Goal: Task Accomplishment & Management: Use online tool/utility

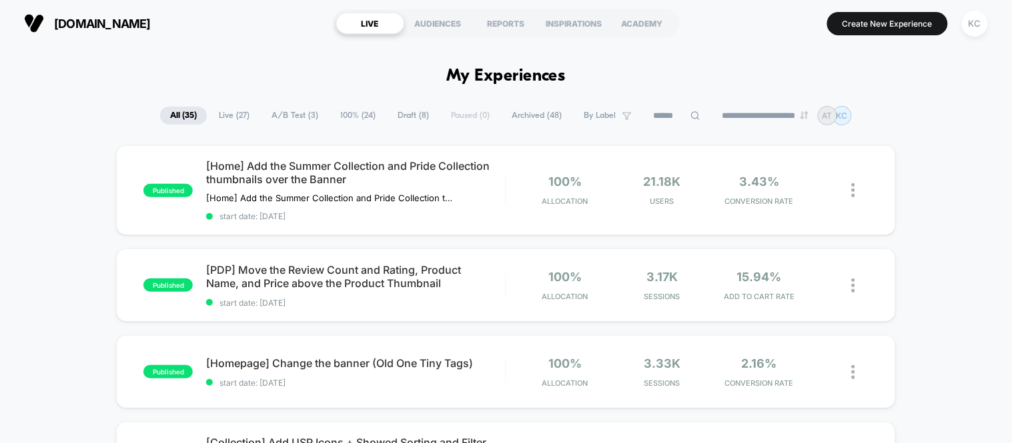
click at [345, 117] on span "100% ( 24 )" at bounding box center [357, 116] width 55 height 18
click at [322, 371] on div "[Homepage] Change the banner (Old One Tiny Tags) Click to edit experience detai…" at bounding box center [355, 372] width 299 height 31
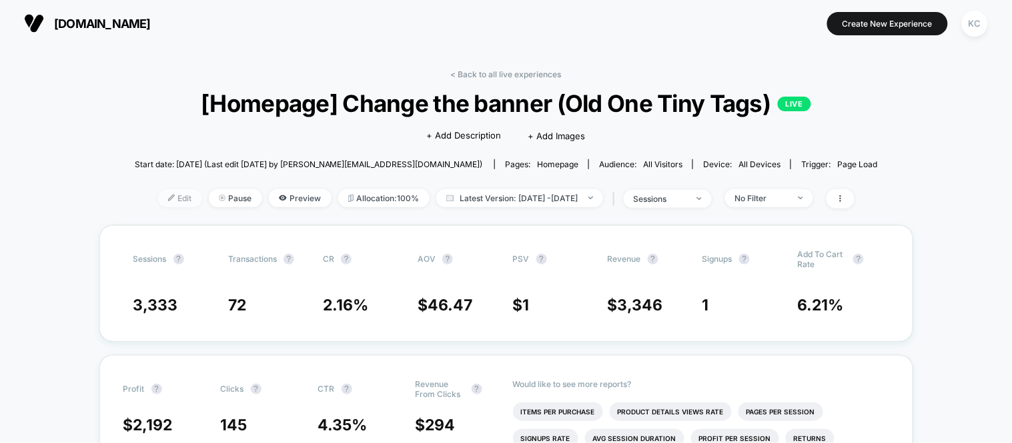
click at [159, 200] on span "Edit" at bounding box center [180, 198] width 44 height 18
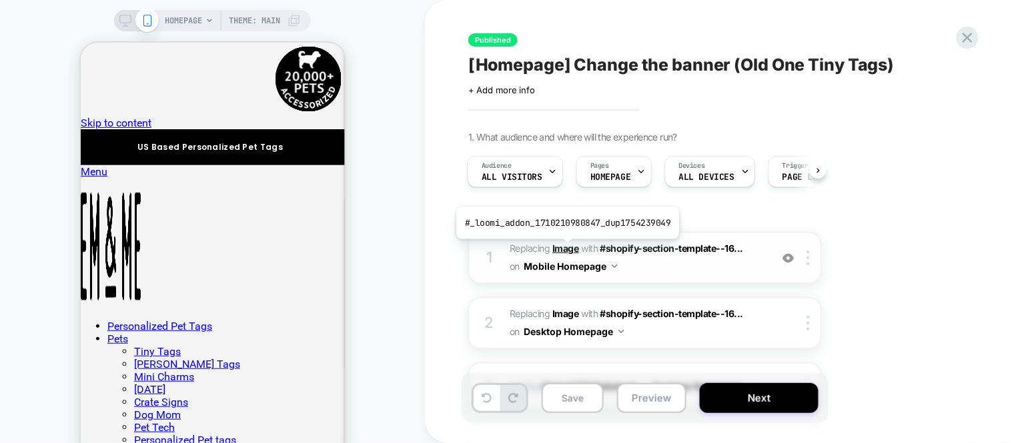
click at [565, 249] on b "Image" at bounding box center [565, 248] width 27 height 11
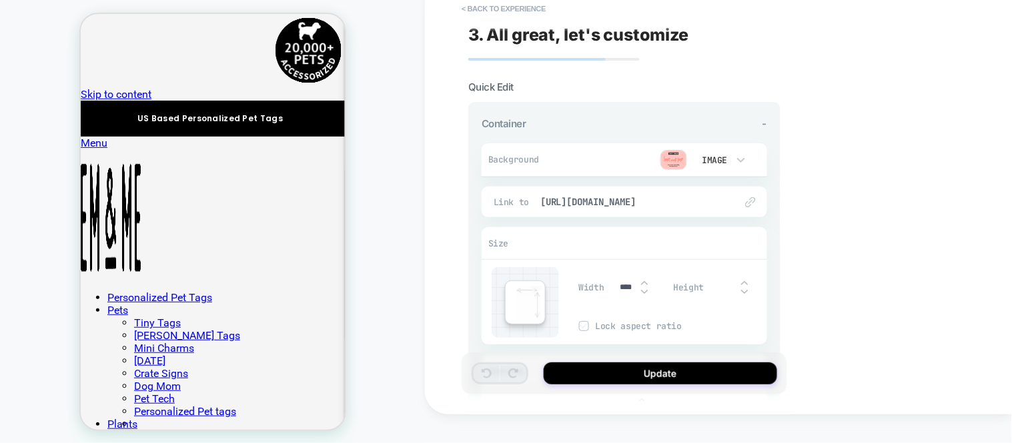
scroll to position [91, 0]
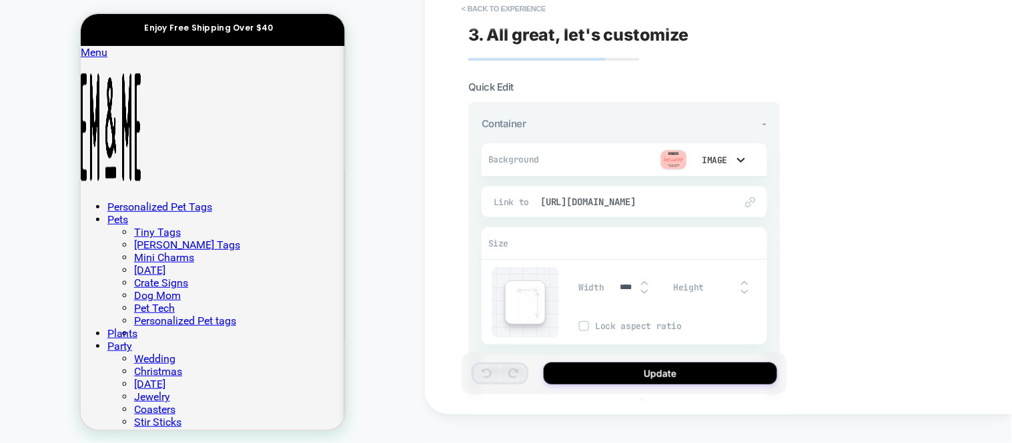
click at [934, 243] on div at bounding box center [506, 221] width 1012 height 443
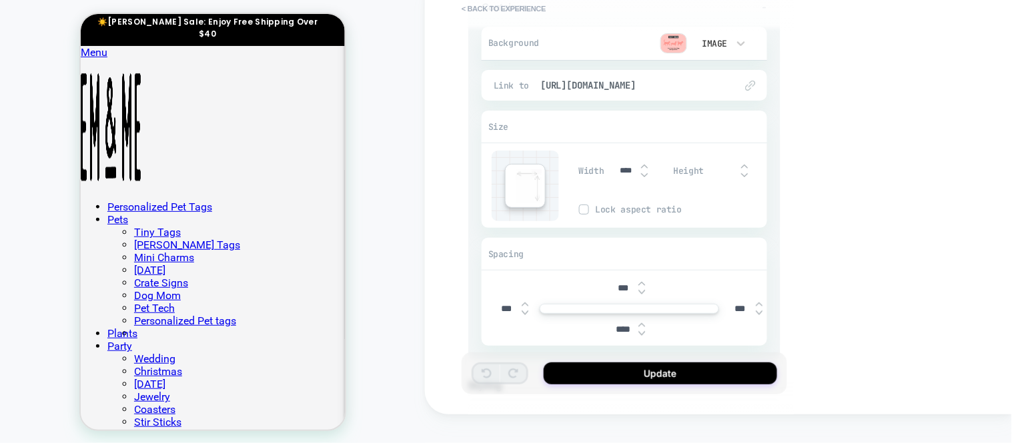
scroll to position [0, 0]
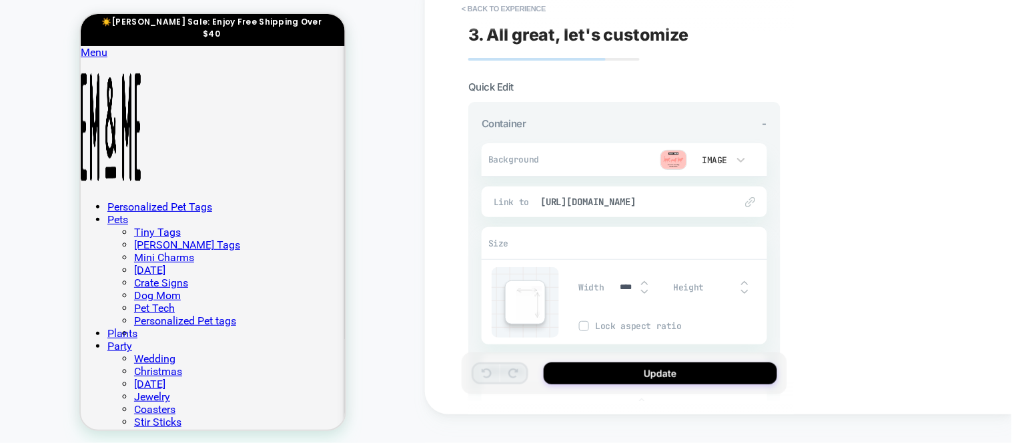
click at [666, 154] on img at bounding box center [673, 160] width 27 height 20
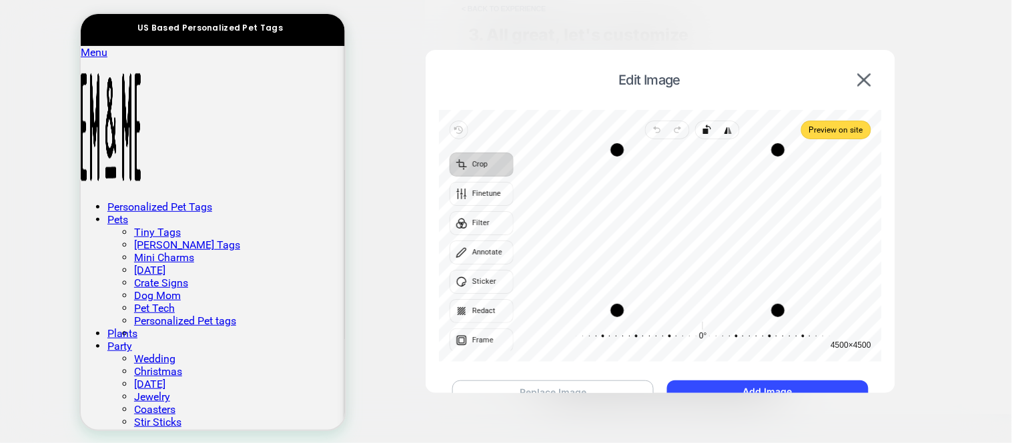
click at [562, 385] on button "Replace Image" at bounding box center [553, 392] width 202 height 23
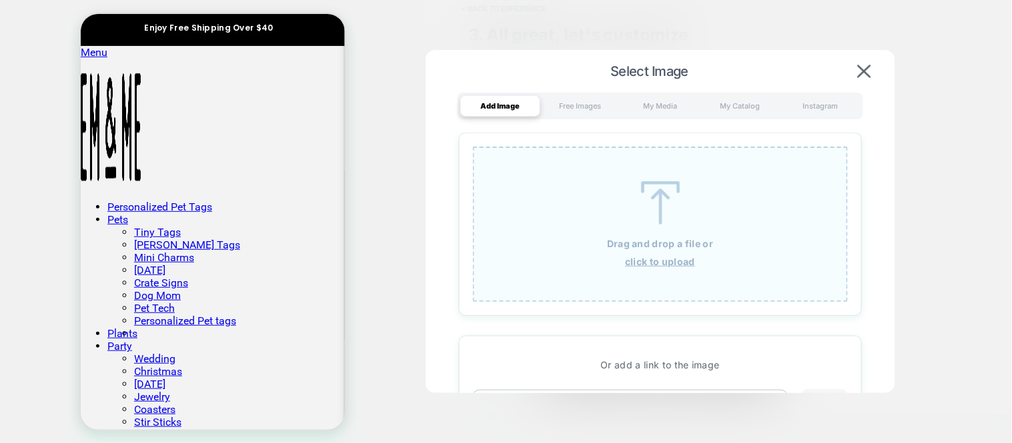
click at [501, 109] on div "Add Image" at bounding box center [500, 105] width 80 height 21
click at [670, 256] on u "click to upload" at bounding box center [660, 261] width 70 height 11
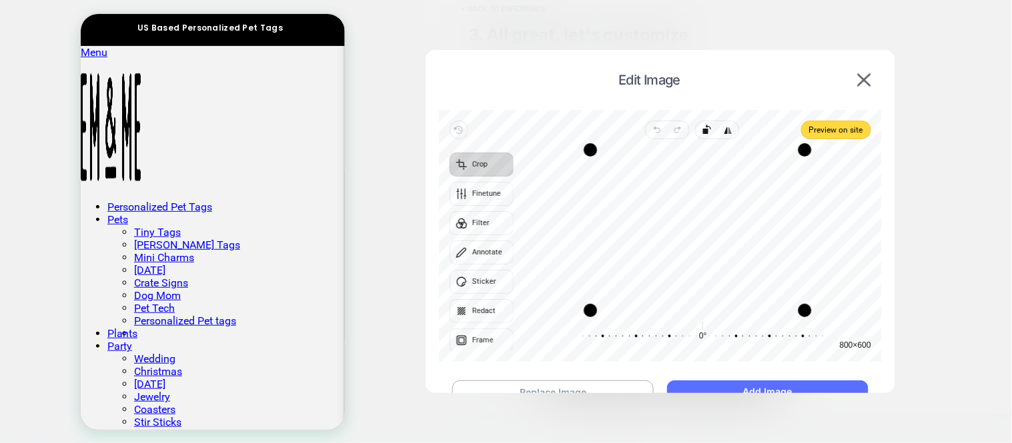
click at [785, 385] on button "Add Image" at bounding box center [767, 392] width 201 height 22
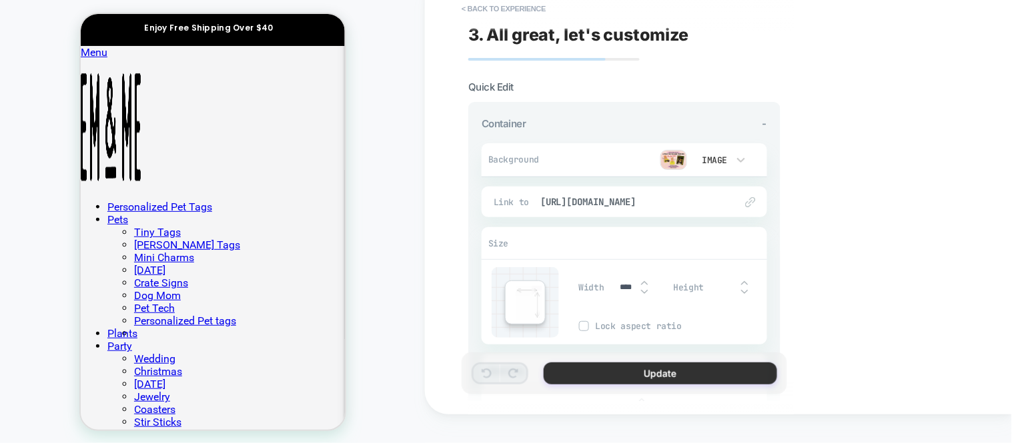
click at [703, 371] on button "Update" at bounding box center [659, 374] width 233 height 22
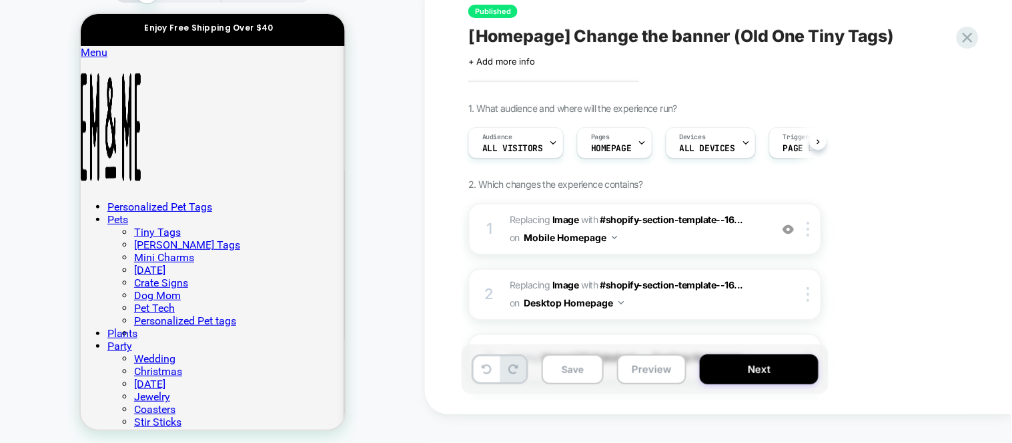
scroll to position [0, 1]
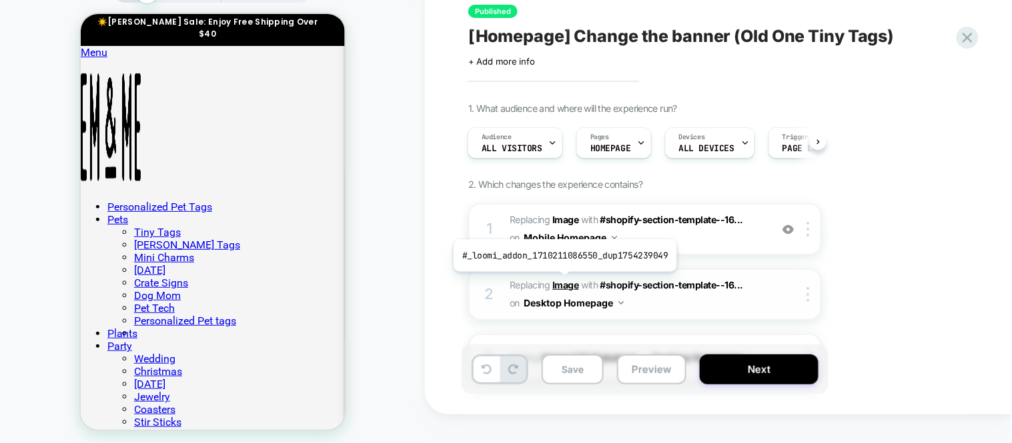
click at [562, 282] on b "Image" at bounding box center [565, 284] width 27 height 11
click at [563, 281] on b "Image" at bounding box center [565, 284] width 27 height 11
click at [561, 285] on b "Image" at bounding box center [565, 284] width 27 height 11
click at [565, 283] on b "Image" at bounding box center [565, 284] width 27 height 11
click at [557, 282] on b "Image" at bounding box center [565, 284] width 27 height 11
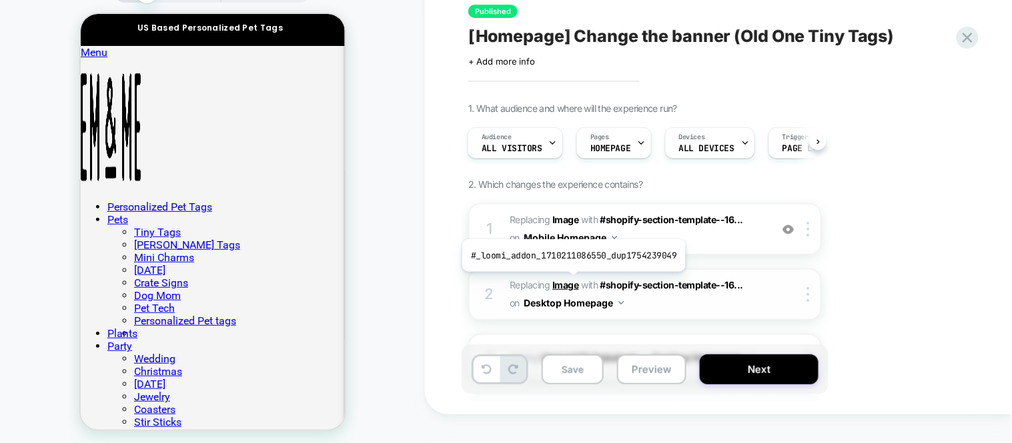
click at [571, 282] on b "Image" at bounding box center [565, 284] width 27 height 11
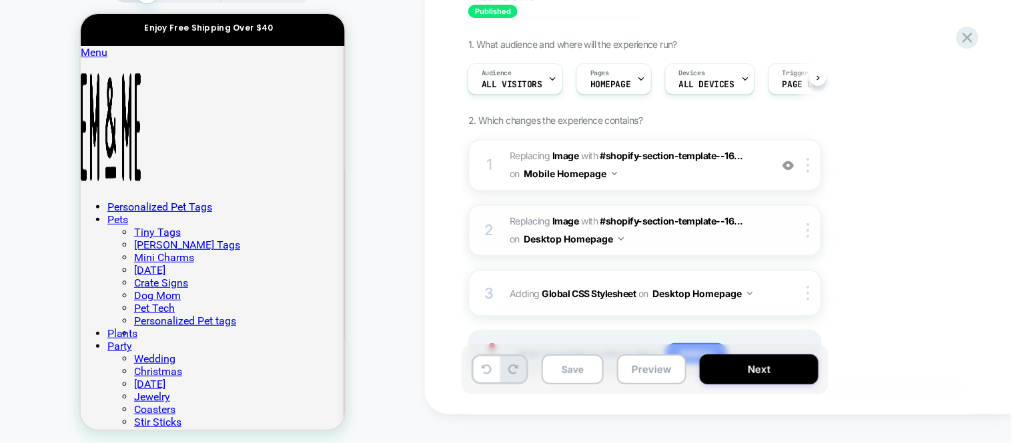
scroll to position [48, 0]
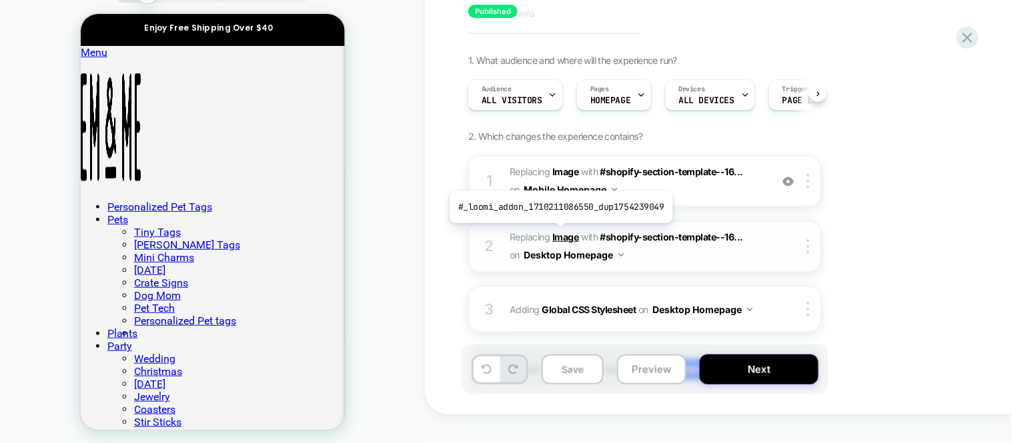
click at [558, 233] on b "Image" at bounding box center [565, 236] width 27 height 11
click at [563, 232] on b "Image" at bounding box center [565, 236] width 27 height 11
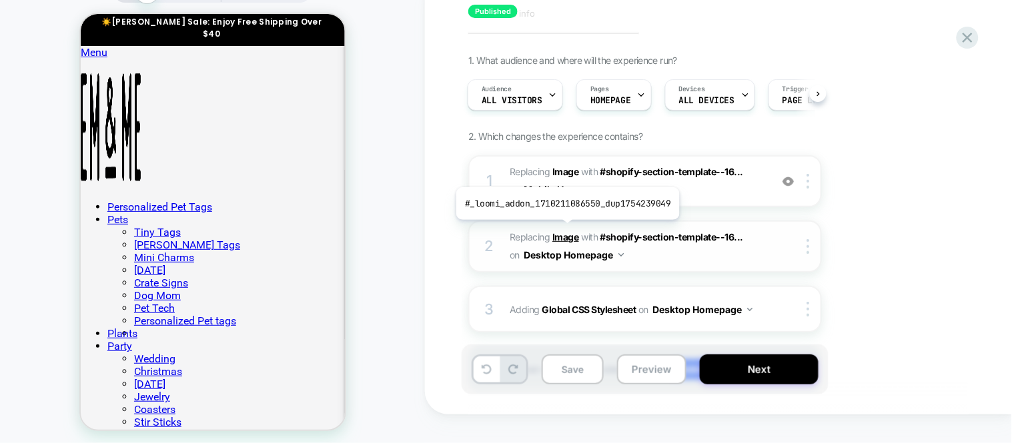
click at [565, 231] on b "Image" at bounding box center [565, 236] width 27 height 11
click at [561, 234] on b "Image" at bounding box center [565, 236] width 27 height 11
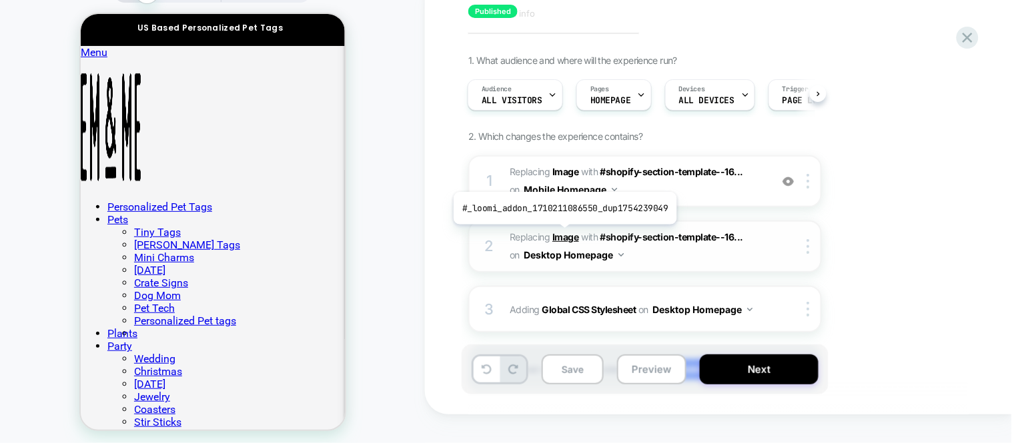
click at [562, 235] on b "Image" at bounding box center [565, 236] width 27 height 11
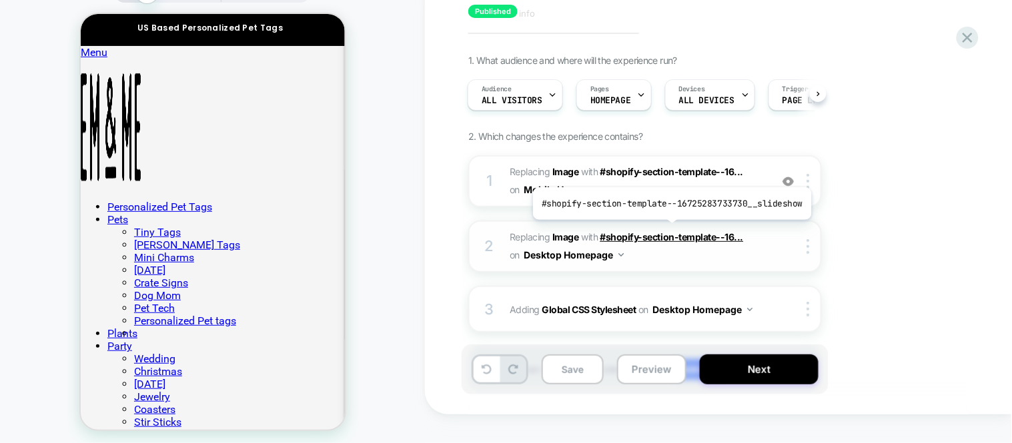
click at [669, 231] on span "#shopify-section-template--16..." at bounding box center [671, 236] width 143 height 11
click at [666, 234] on span "#shopify-section-template--16..." at bounding box center [671, 236] width 143 height 11
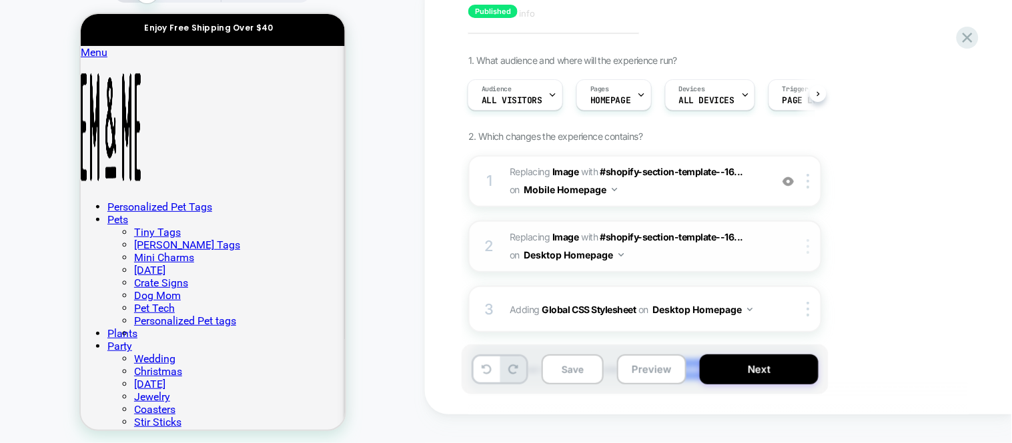
click at [807, 245] on img at bounding box center [807, 246] width 3 height 15
click at [808, 243] on img at bounding box center [807, 246] width 3 height 15
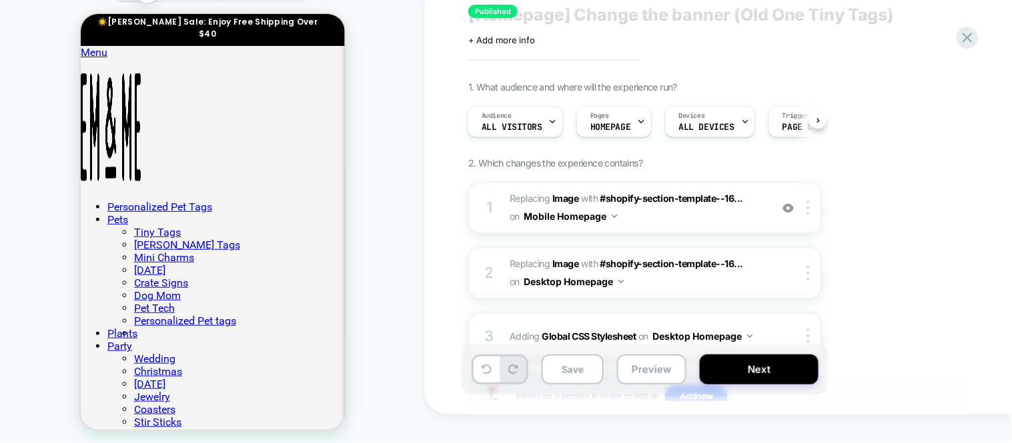
scroll to position [0, 0]
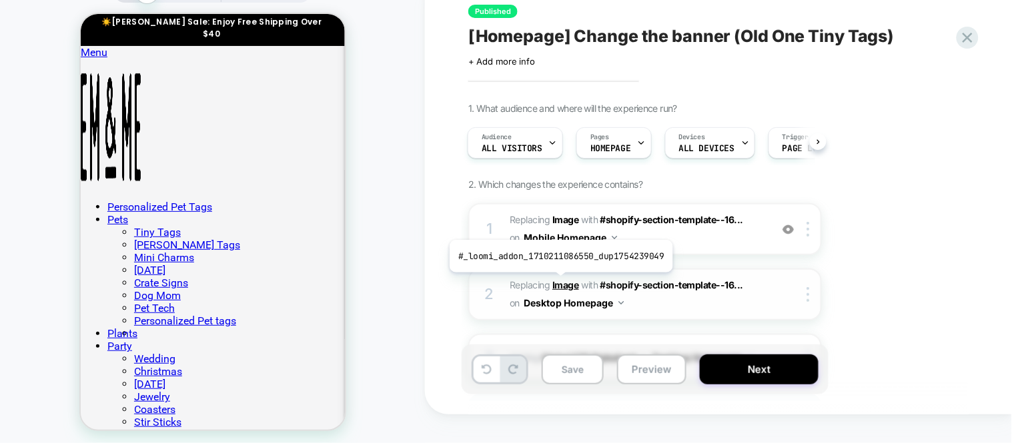
click at [558, 283] on b "Image" at bounding box center [565, 284] width 27 height 11
click at [557, 295] on button "Desktop Homepage" at bounding box center [573, 302] width 100 height 19
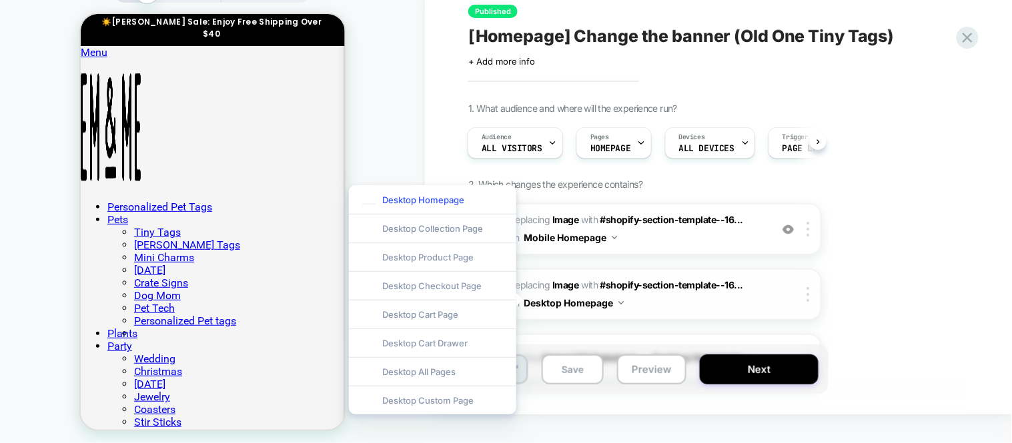
click at [557, 295] on button "Desktop Homepage" at bounding box center [573, 302] width 100 height 19
click at [438, 199] on div "Desktop Homepage" at bounding box center [432, 199] width 167 height 29
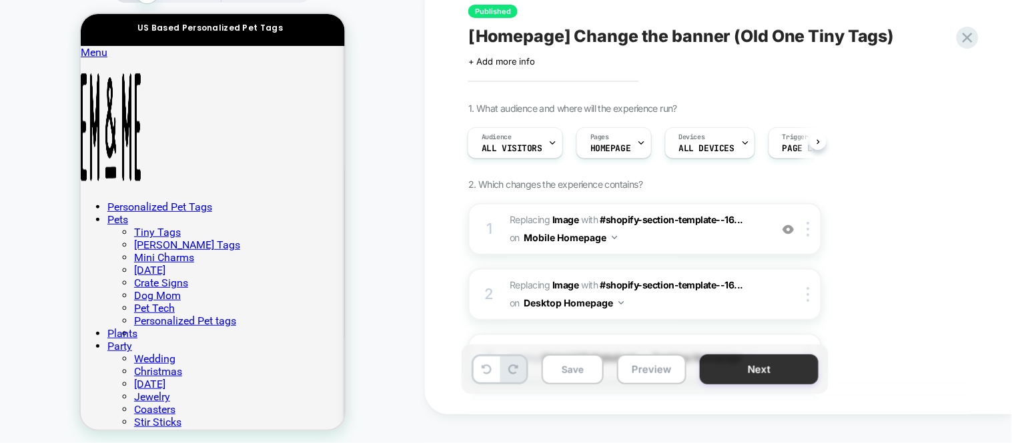
click at [722, 374] on button "Next" at bounding box center [759, 370] width 119 height 30
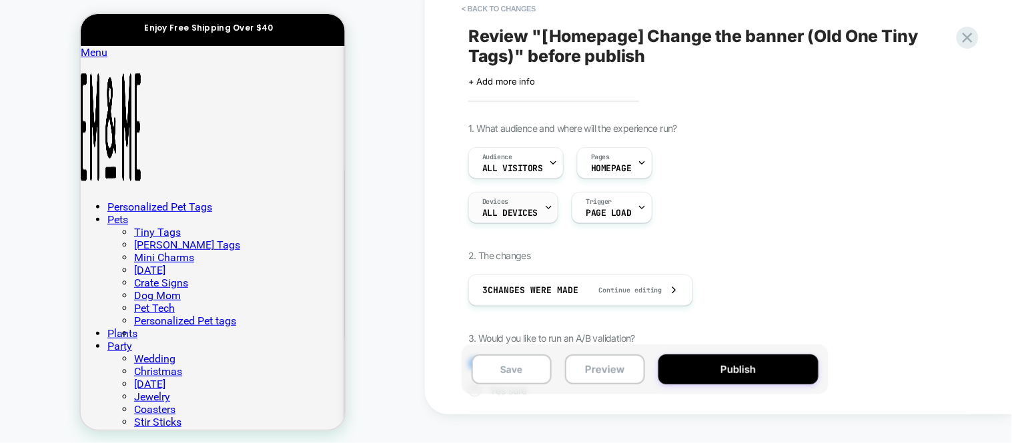
click at [548, 209] on icon at bounding box center [548, 207] width 9 height 9
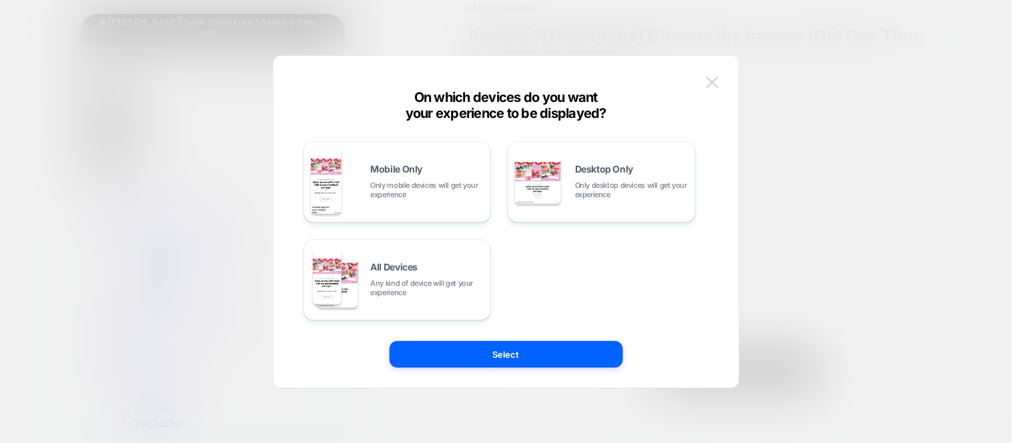
click at [709, 79] on img at bounding box center [712, 82] width 12 height 11
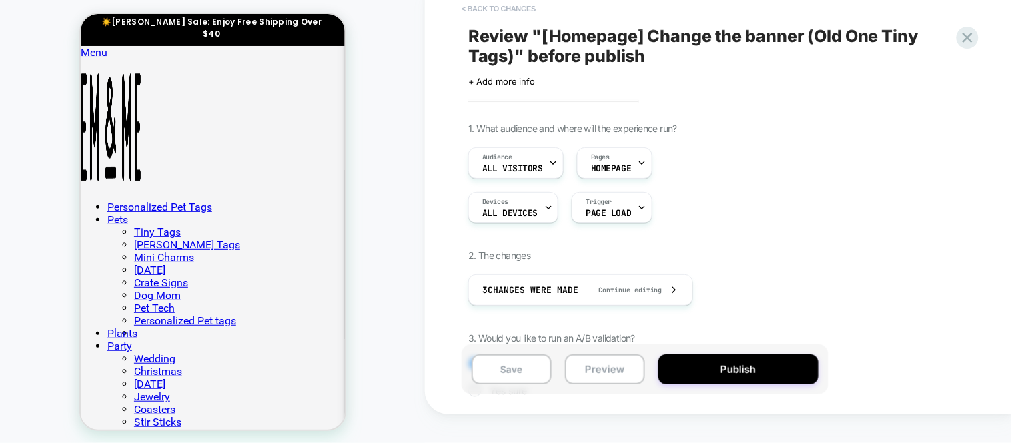
click at [468, 9] on button "< Back to changes" at bounding box center [499, 8] width 88 height 21
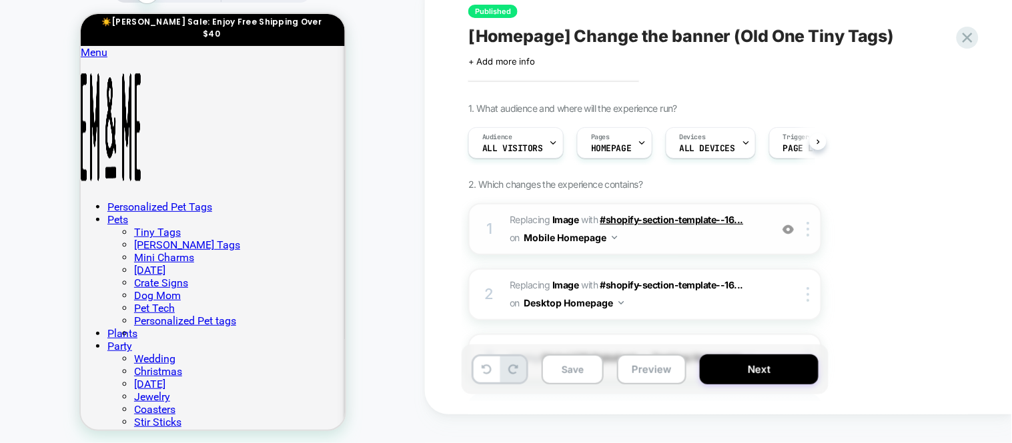
scroll to position [0, 1]
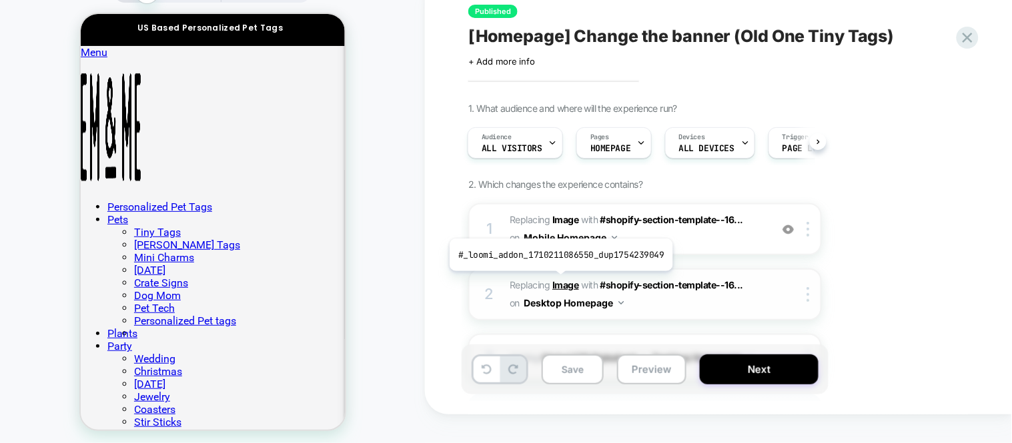
click at [557, 281] on b "Image" at bounding box center [565, 284] width 27 height 11
click at [564, 283] on b "Image" at bounding box center [565, 284] width 27 height 11
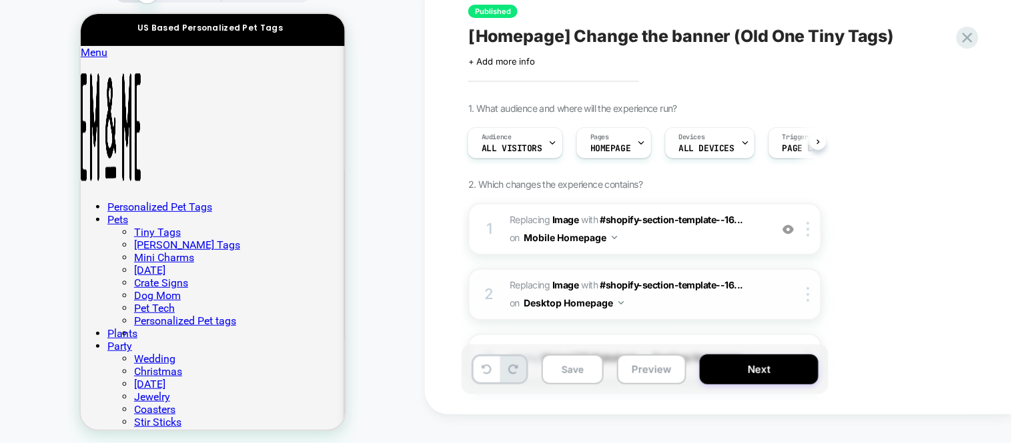
click at [617, 300] on button "Desktop Homepage" at bounding box center [573, 302] width 100 height 19
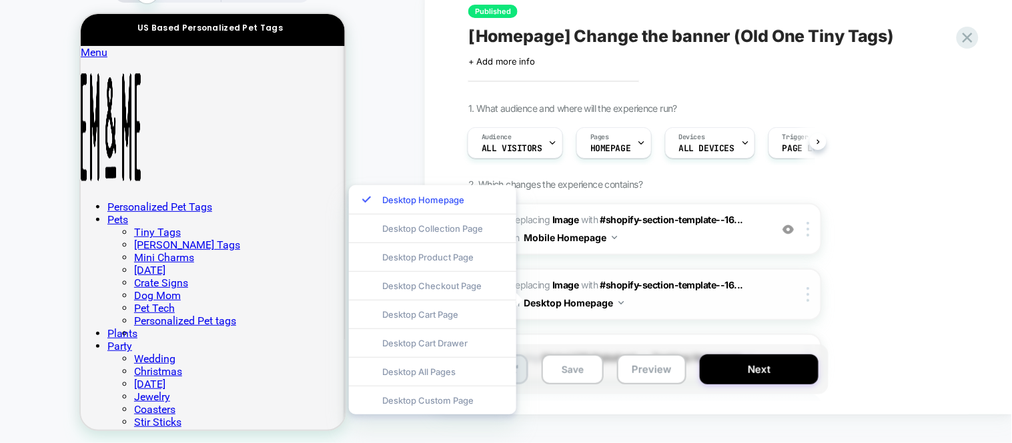
click at [605, 304] on button "Desktop Homepage" at bounding box center [573, 302] width 100 height 19
click at [884, 287] on div "1. What audience and where will the experience run? Audience All Visitors Pages…" at bounding box center [711, 288] width 487 height 371
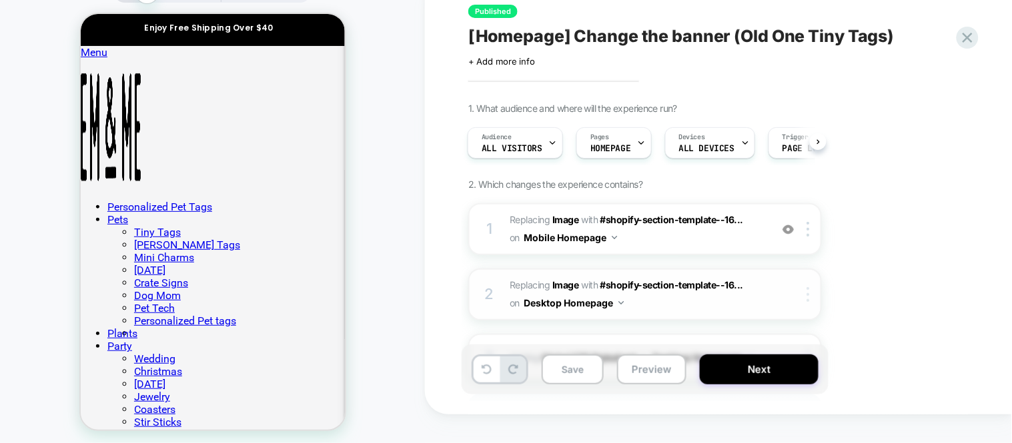
click at [804, 292] on div at bounding box center [810, 294] width 22 height 15
click at [808, 297] on img at bounding box center [807, 294] width 3 height 15
click at [931, 220] on div "1. What audience and where will the experience run? Audience All Visitors Pages…" at bounding box center [711, 288] width 487 height 371
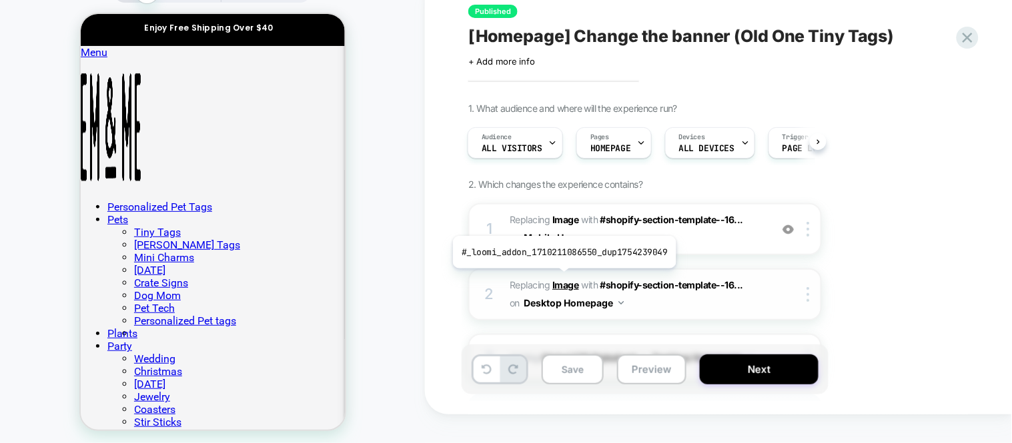
click at [561, 279] on b "Image" at bounding box center [565, 284] width 27 height 11
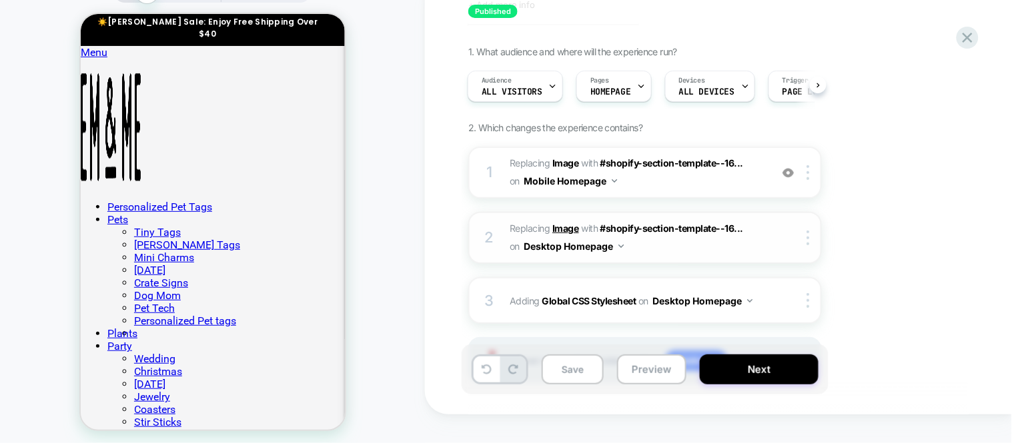
scroll to position [74, 0]
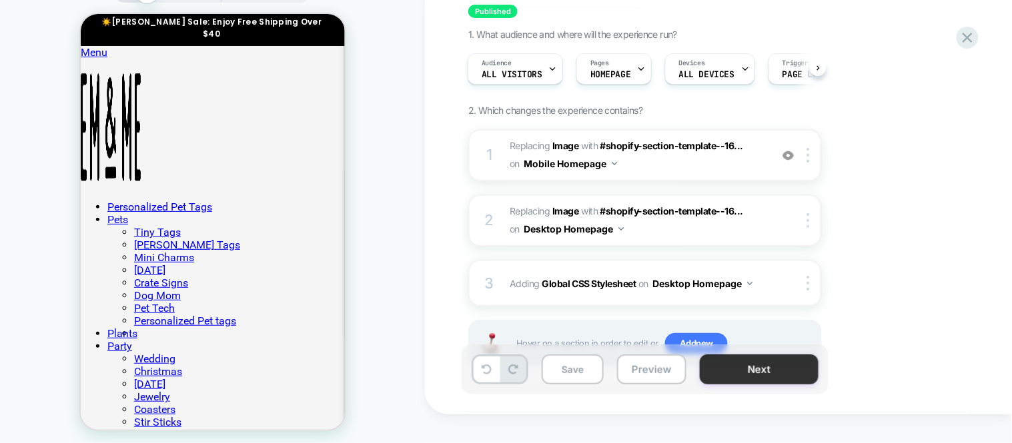
click at [709, 378] on button "Next" at bounding box center [759, 370] width 119 height 30
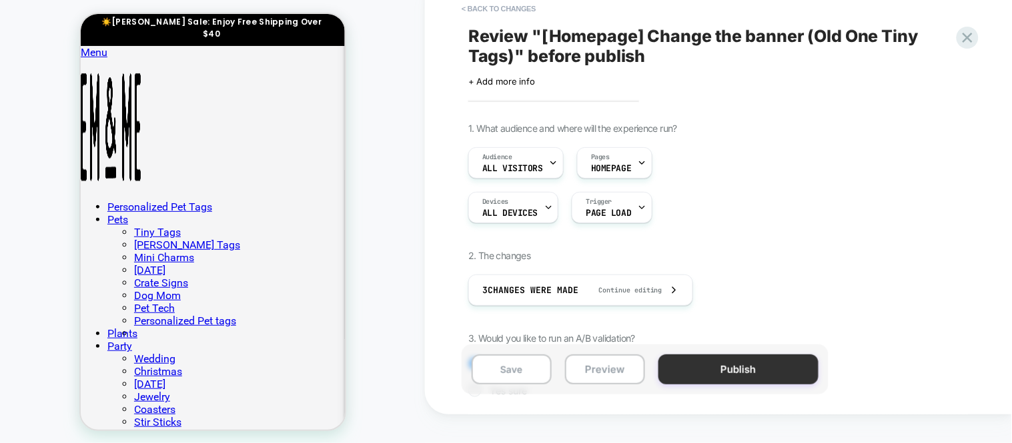
click at [708, 370] on button "Publish" at bounding box center [738, 370] width 160 height 30
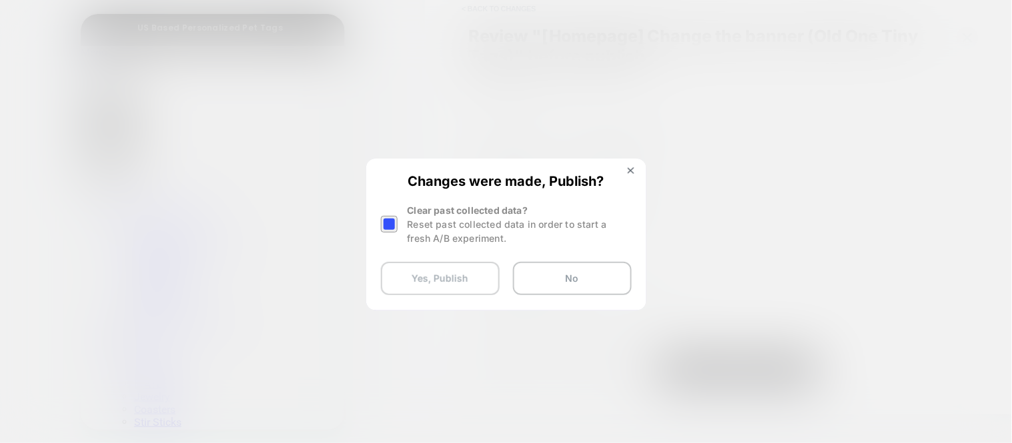
click at [462, 281] on button "Yes, Publish" at bounding box center [440, 278] width 119 height 33
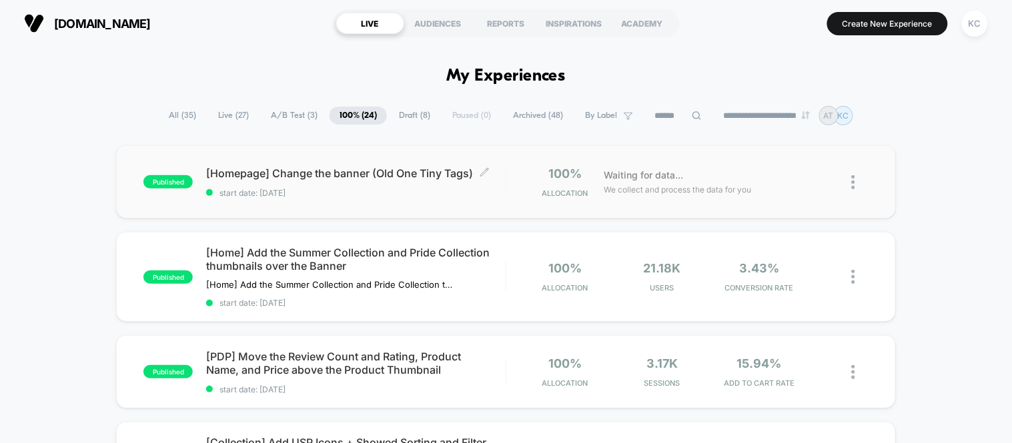
click at [295, 174] on span "[Homepage] Change the banner (Old One Tiny Tags) Click to edit experience detai…" at bounding box center [355, 173] width 299 height 13
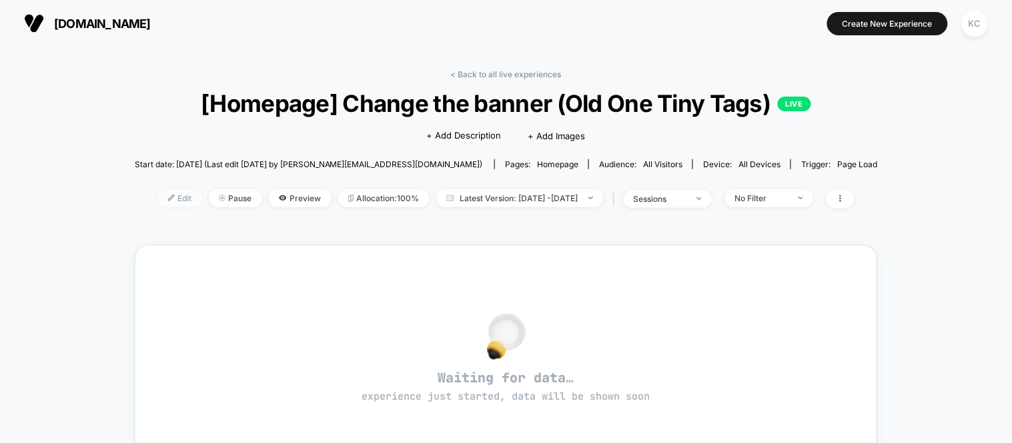
click at [158, 199] on span "Edit" at bounding box center [180, 198] width 44 height 18
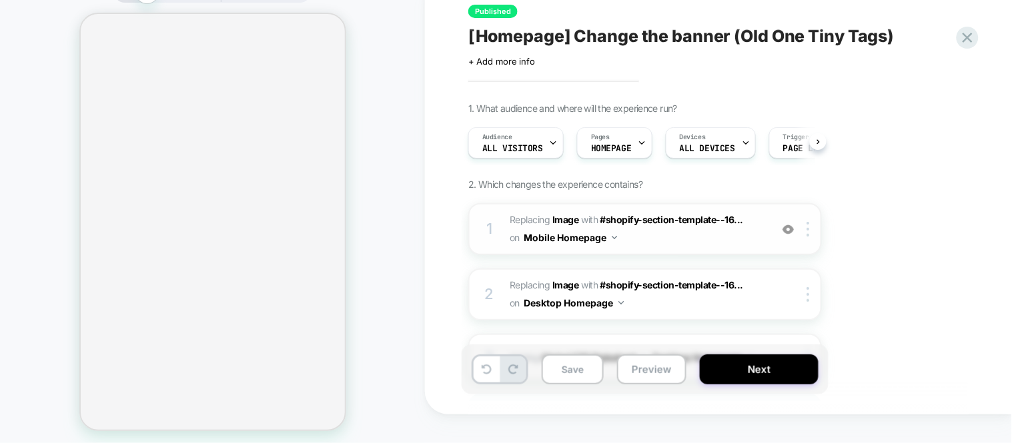
scroll to position [0, 1]
click at [567, 291] on b "Image" at bounding box center [565, 284] width 27 height 11
click at [563, 291] on b "Image" at bounding box center [565, 284] width 27 height 11
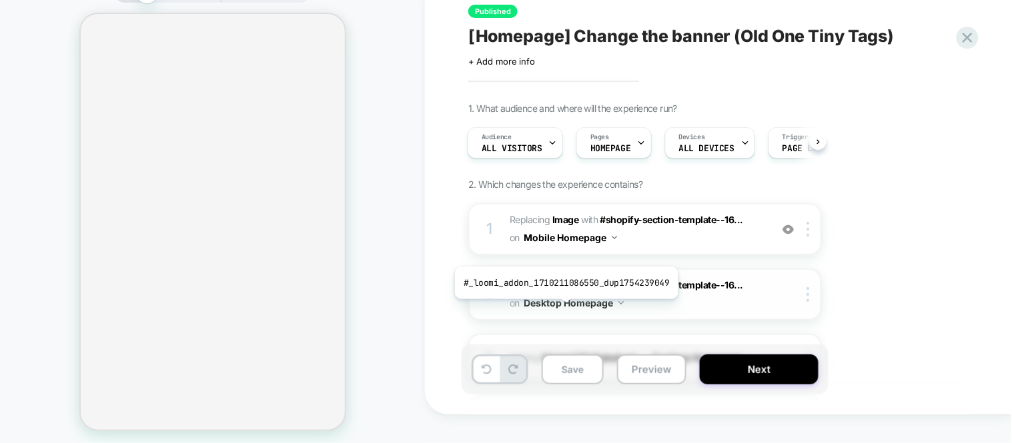
click at [563, 291] on b "Image" at bounding box center [565, 284] width 27 height 11
click at [642, 291] on span "#shopify-section-template--16..." at bounding box center [671, 284] width 143 height 11
click at [561, 291] on b "Image" at bounding box center [565, 284] width 27 height 11
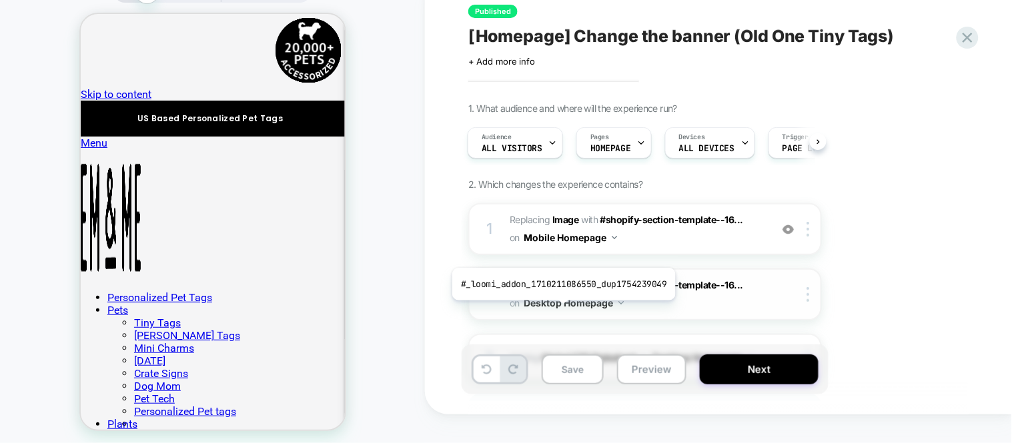
scroll to position [0, 0]
drag, startPoint x: 561, startPoint y: 311, endPoint x: 551, endPoint y: 315, distance: 10.2
click at [552, 291] on b "Image" at bounding box center [565, 284] width 27 height 11
click at [558, 291] on b "Image" at bounding box center [565, 284] width 27 height 11
click at [617, 313] on button "Desktop Homepage" at bounding box center [573, 302] width 100 height 19
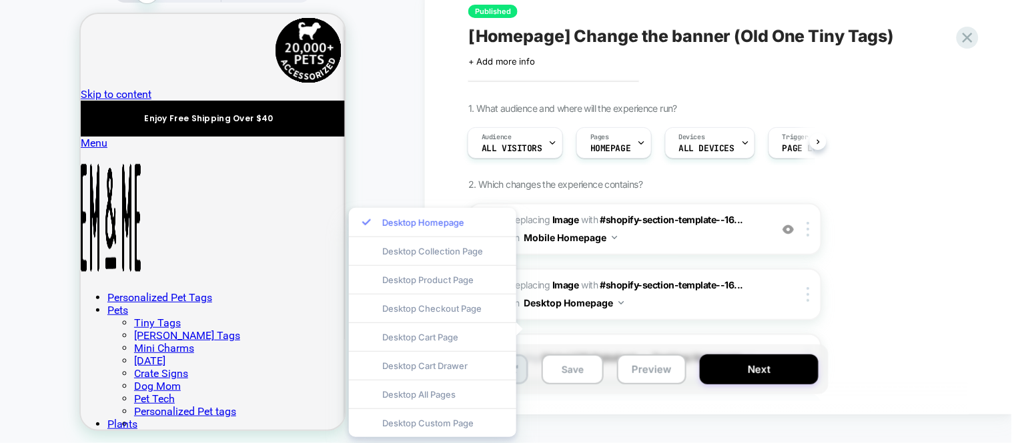
click at [479, 229] on div "Desktop Homepage" at bounding box center [432, 222] width 167 height 29
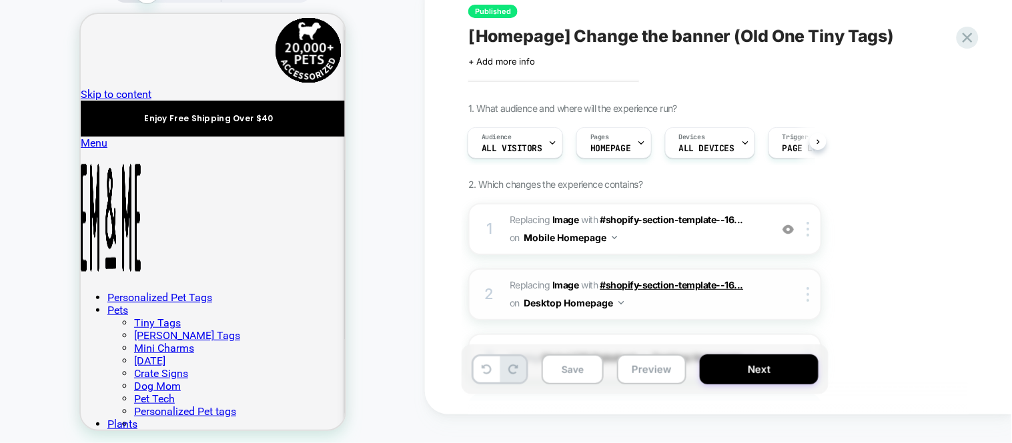
scroll to position [74, 0]
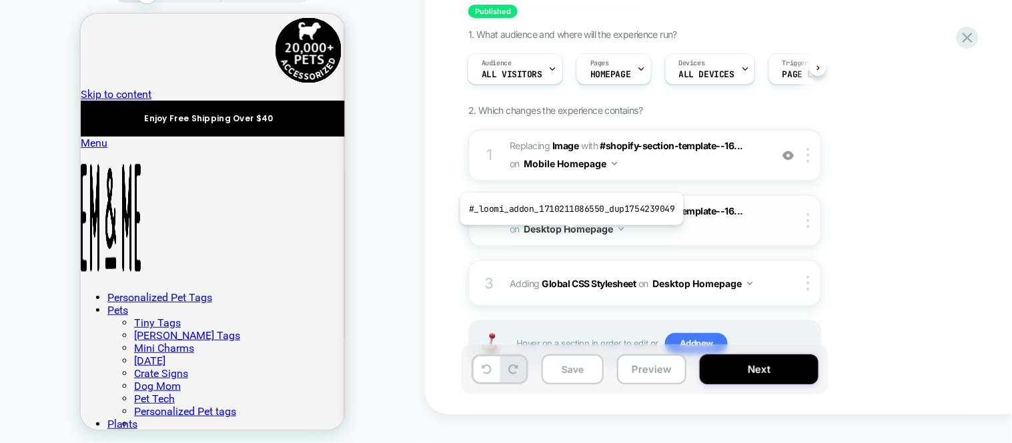
click at [569, 217] on b "Image" at bounding box center [565, 210] width 27 height 11
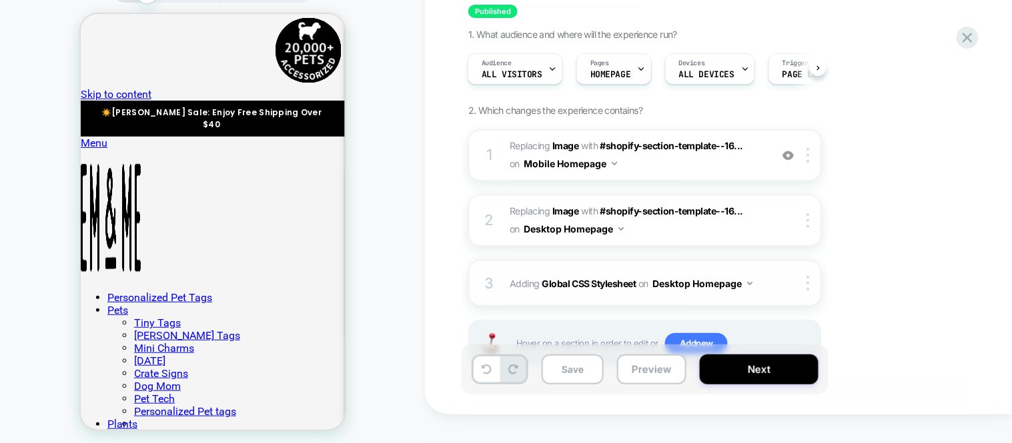
click at [708, 293] on button "Desktop Homepage" at bounding box center [702, 283] width 100 height 19
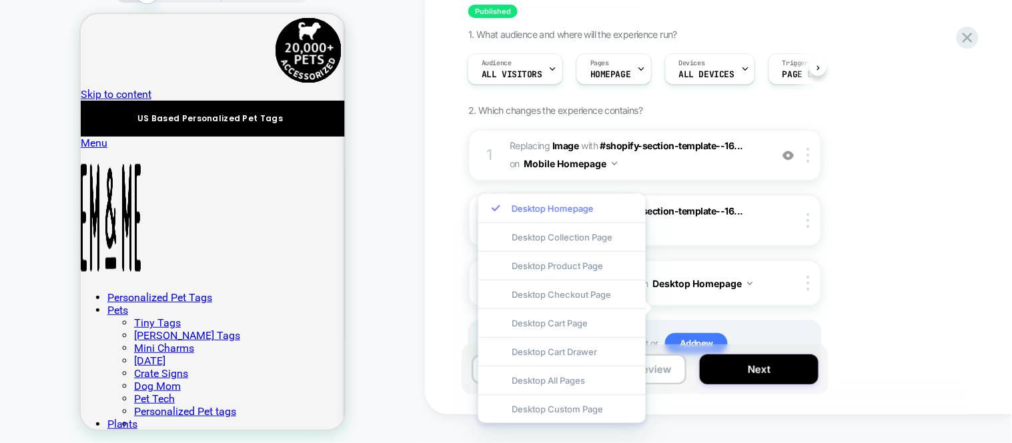
click at [570, 208] on div "Desktop Homepage" at bounding box center [561, 208] width 167 height 29
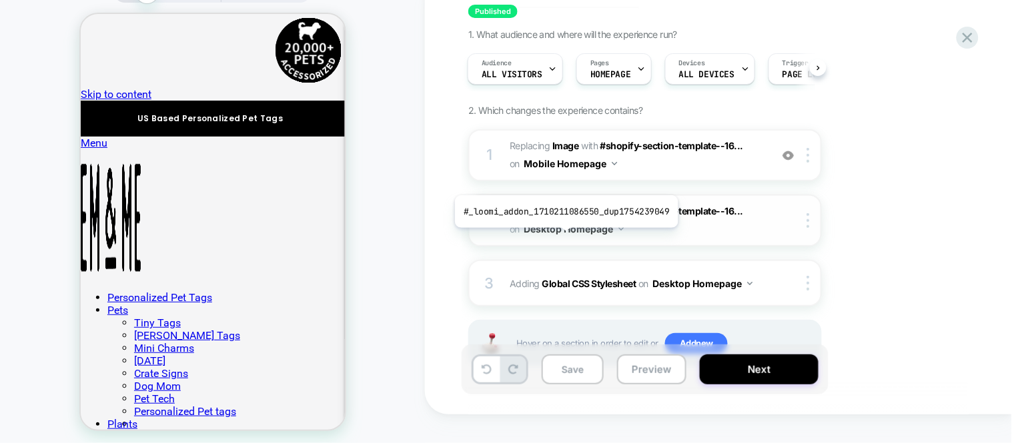
click at [563, 217] on b "Image" at bounding box center [565, 210] width 27 height 11
click at [811, 228] on div at bounding box center [810, 220] width 22 height 15
click at [805, 228] on div at bounding box center [810, 220] width 22 height 15
click at [808, 228] on img at bounding box center [807, 220] width 3 height 15
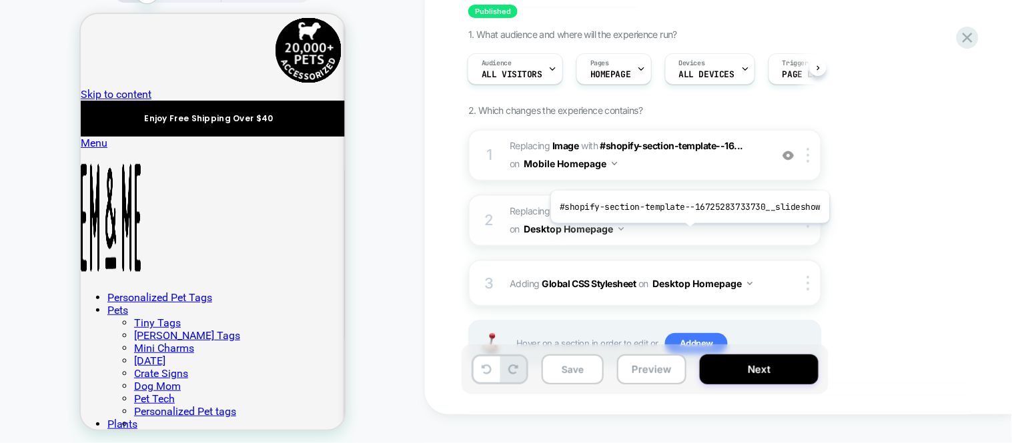
click at [687, 217] on span "#shopify-section-template--16..." at bounding box center [671, 210] width 143 height 11
drag, startPoint x: 683, startPoint y: 235, endPoint x: 614, endPoint y: 252, distance: 70.8
click at [614, 239] on button "Desktop Homepage" at bounding box center [573, 228] width 100 height 19
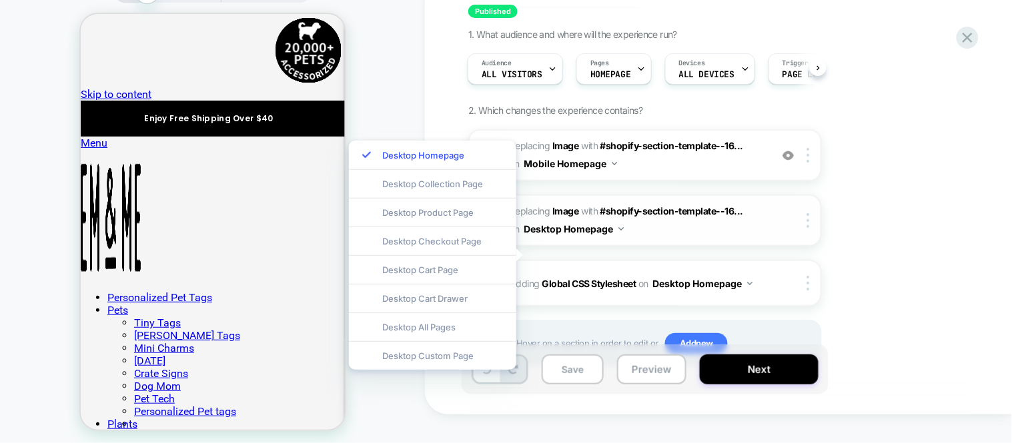
click at [622, 239] on button "Desktop Homepage" at bounding box center [573, 228] width 100 height 19
click at [451, 151] on div "Desktop Homepage" at bounding box center [432, 155] width 167 height 29
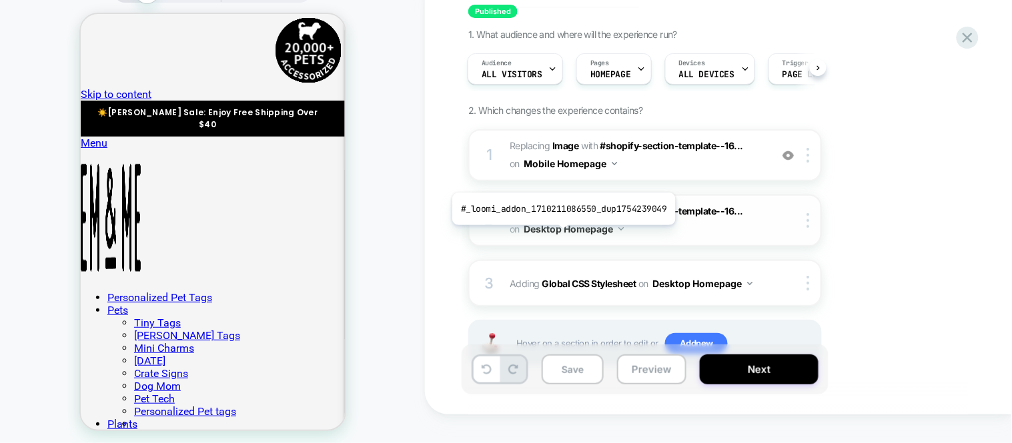
click at [561, 217] on b "Image" at bounding box center [565, 210] width 27 height 11
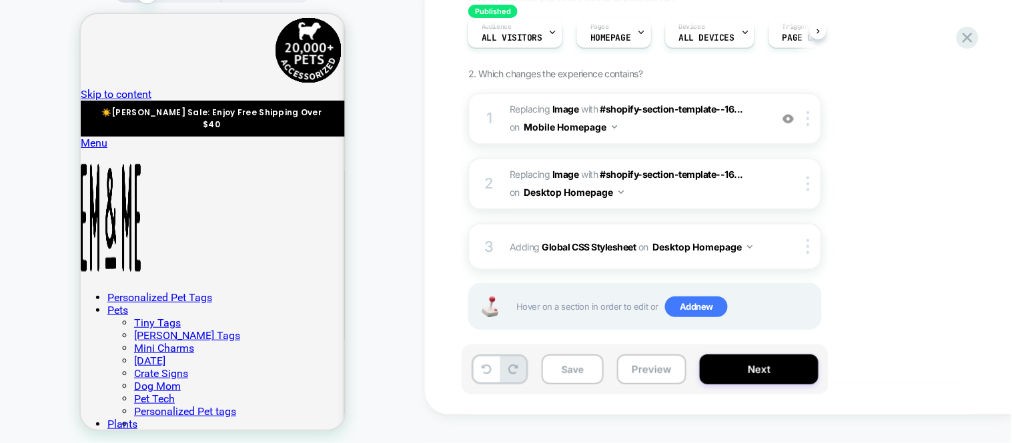
scroll to position [122, 0]
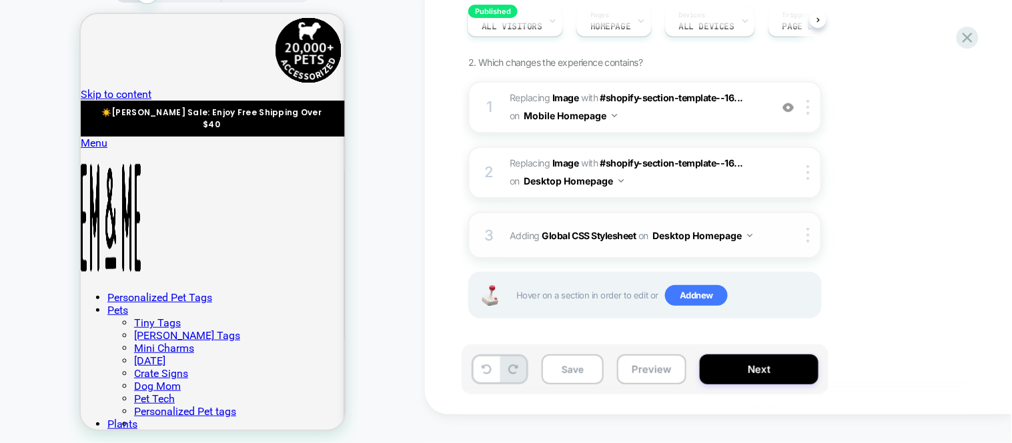
click at [752, 245] on button "Desktop Homepage" at bounding box center [702, 235] width 100 height 19
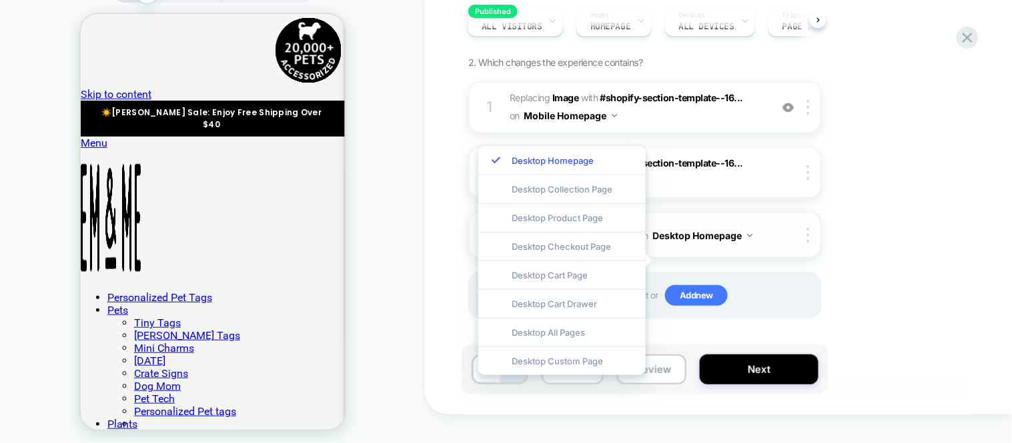
click at [752, 237] on img at bounding box center [749, 235] width 5 height 3
click at [709, 245] on button "Desktop Homepage" at bounding box center [702, 235] width 100 height 19
click at [812, 243] on div at bounding box center [810, 235] width 22 height 15
click at [864, 229] on div "1. What audience and where will the experience run? Audience All Visitors Pages…" at bounding box center [711, 166] width 487 height 371
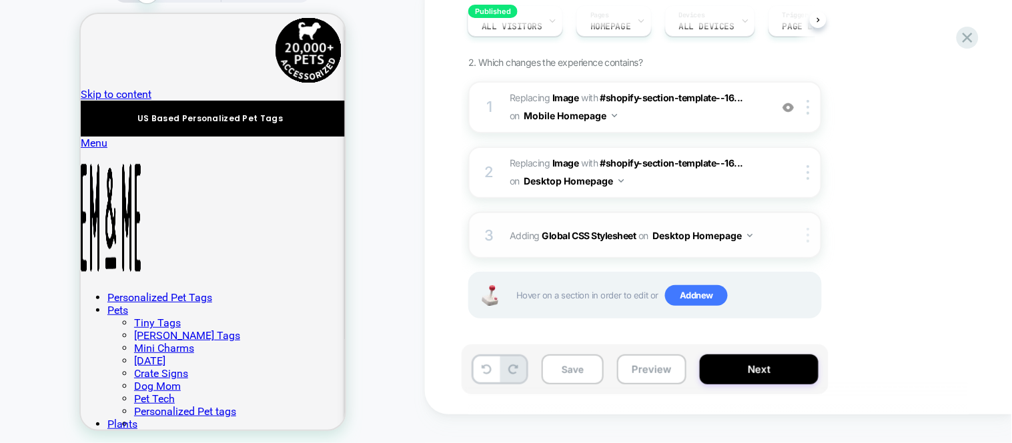
click at [809, 243] on img at bounding box center [807, 235] width 3 height 15
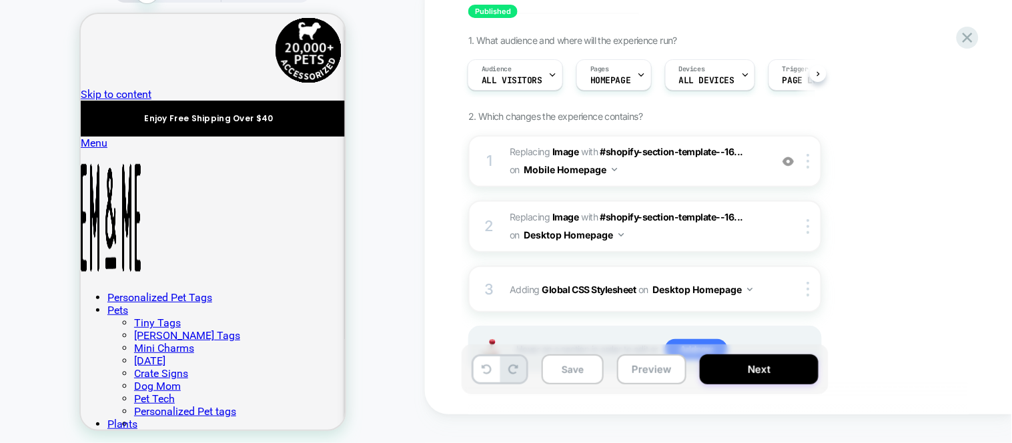
scroll to position [74, 0]
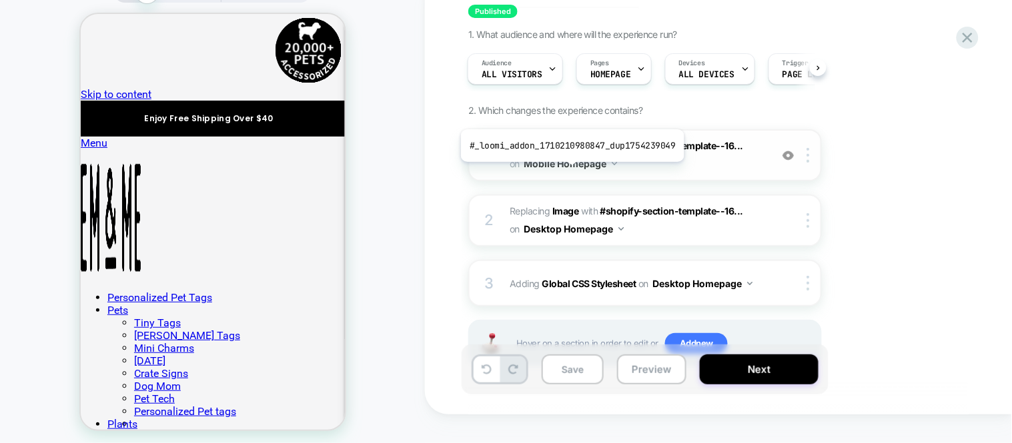
click at [569, 151] on b "Image" at bounding box center [565, 145] width 27 height 11
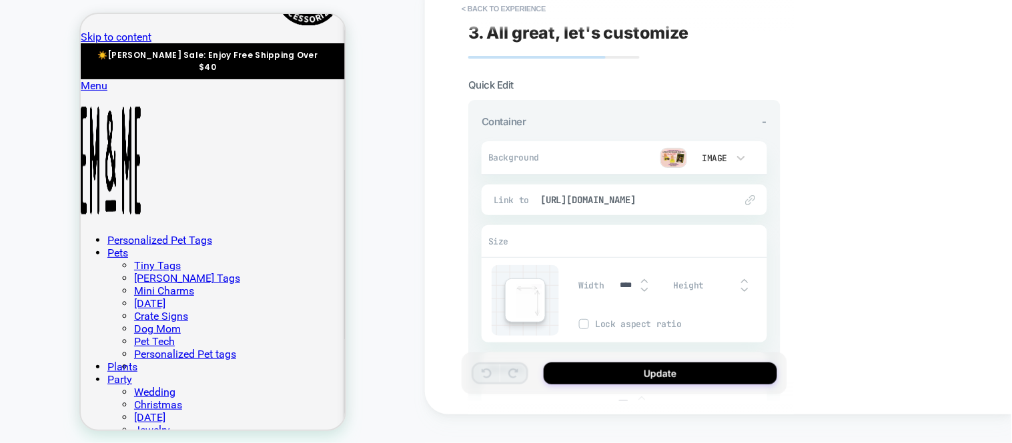
scroll to position [0, 0]
click at [467, 11] on button "< Back to experience" at bounding box center [503, 8] width 97 height 21
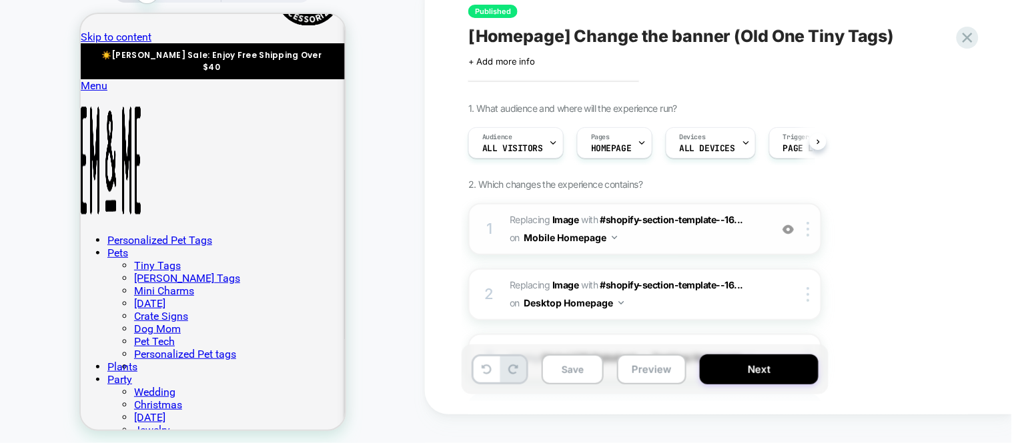
scroll to position [0, 1]
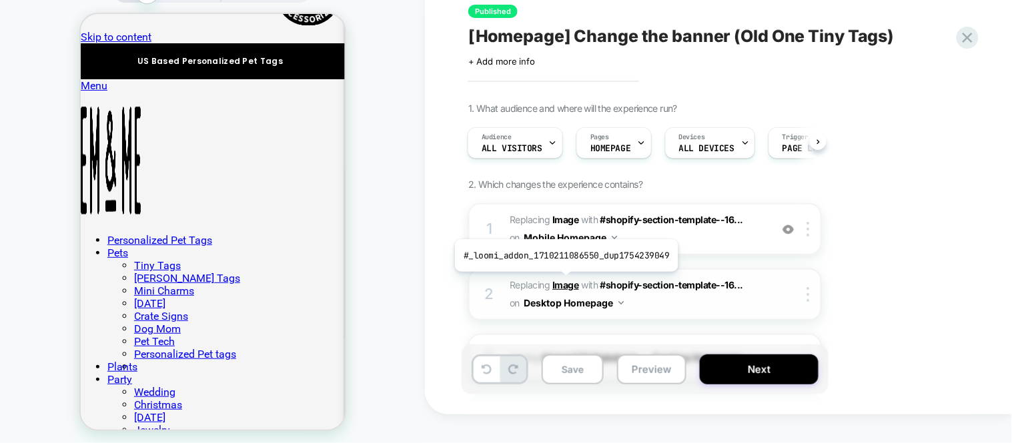
click at [563, 282] on b "Image" at bounding box center [565, 284] width 27 height 11
click at [561, 283] on b "Image" at bounding box center [565, 284] width 27 height 11
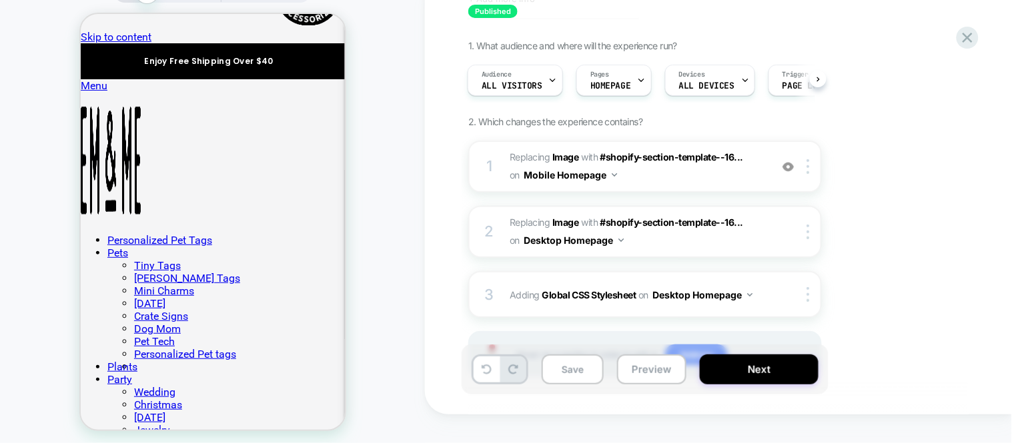
scroll to position [122, 0]
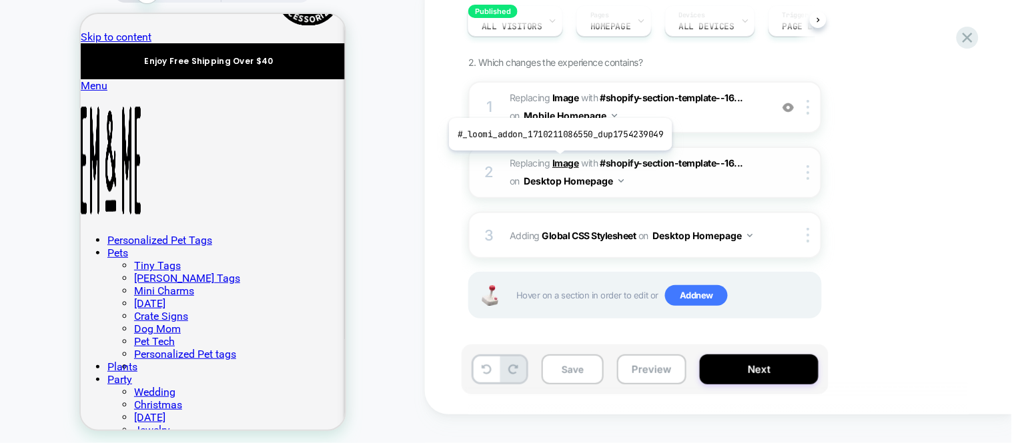
click at [557, 161] on b "Image" at bounding box center [565, 162] width 27 height 11
click at [558, 161] on b "Image" at bounding box center [565, 162] width 27 height 11
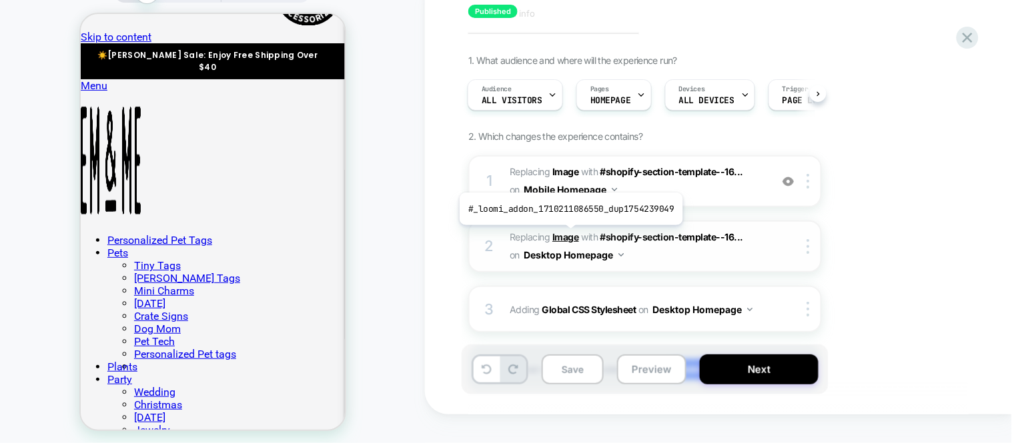
click at [568, 235] on b "Image" at bounding box center [565, 236] width 27 height 11
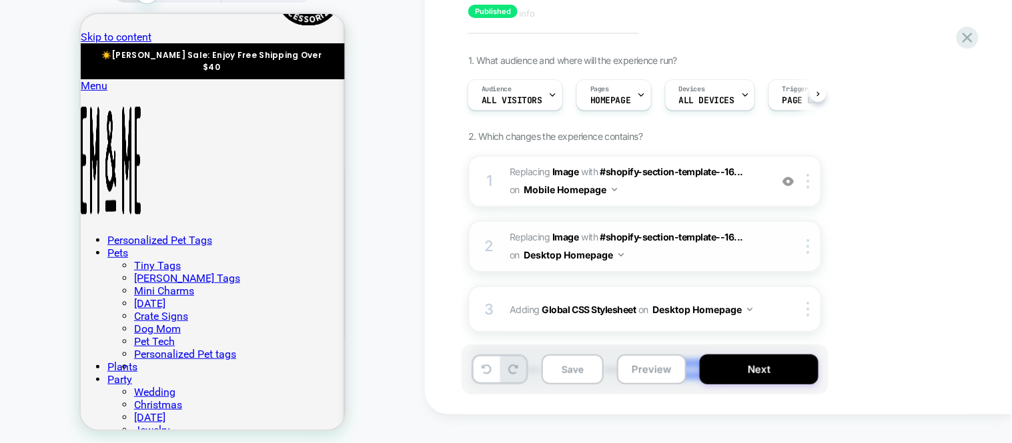
scroll to position [0, 0]
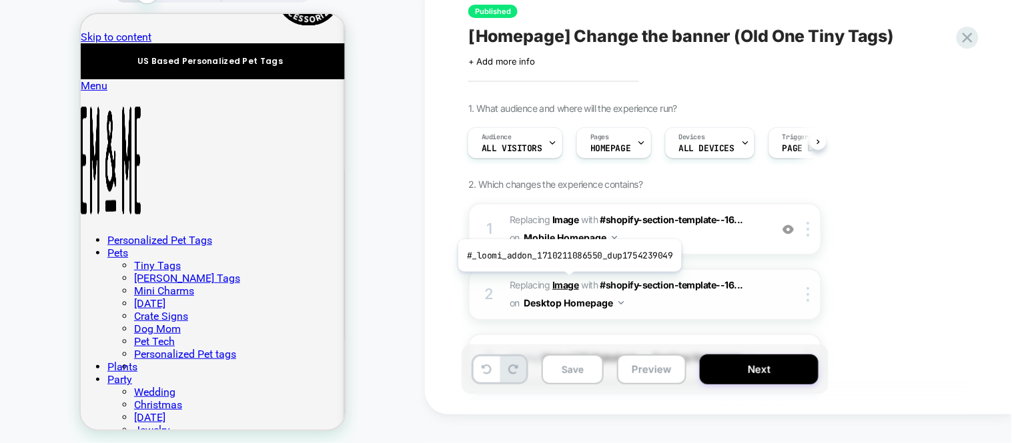
click at [567, 281] on b "Image" at bounding box center [565, 284] width 27 height 11
click at [565, 281] on b "Image" at bounding box center [565, 284] width 27 height 11
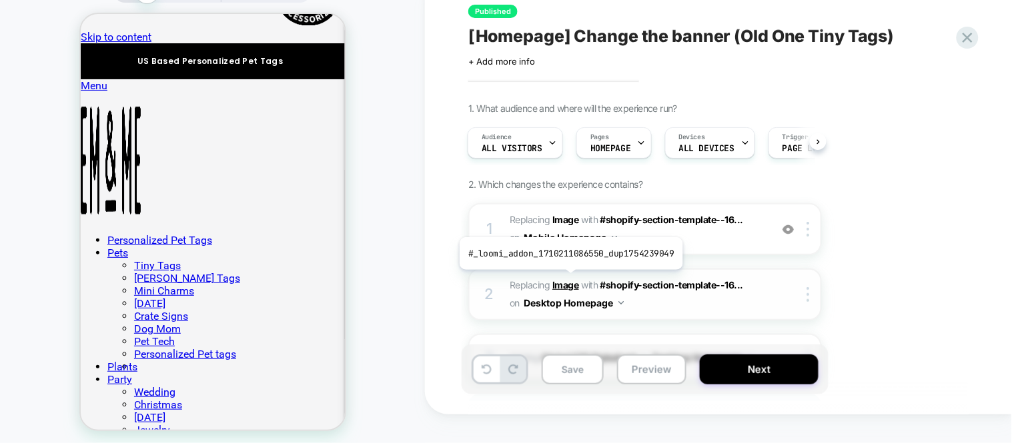
click at [568, 280] on b "Image" at bounding box center [565, 284] width 27 height 11
click at [565, 281] on b "Image" at bounding box center [565, 284] width 27 height 11
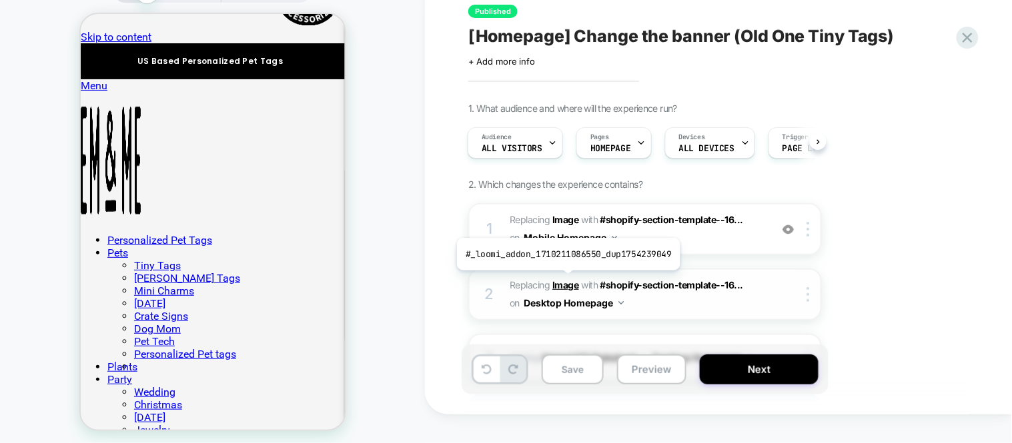
click at [565, 281] on b "Image" at bounding box center [565, 284] width 27 height 11
click at [561, 280] on b "Image" at bounding box center [565, 284] width 27 height 11
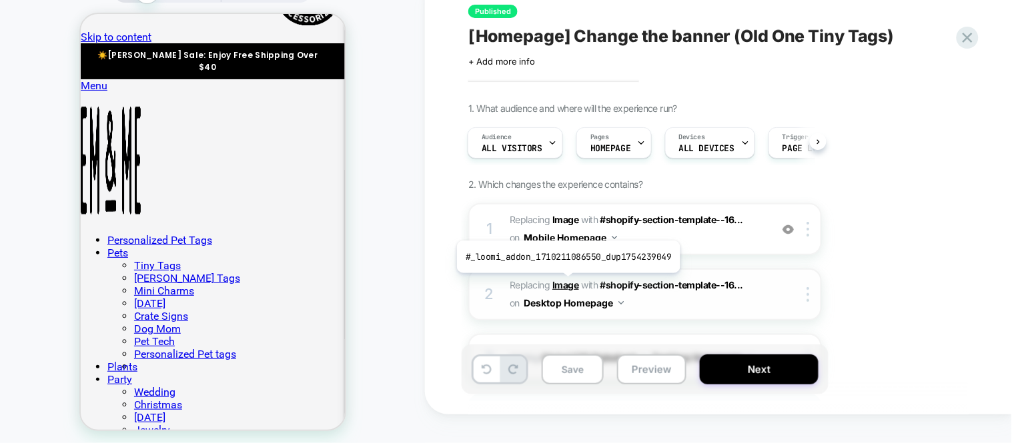
click at [565, 283] on b "Image" at bounding box center [565, 284] width 27 height 11
click at [565, 280] on b "Image" at bounding box center [565, 284] width 27 height 11
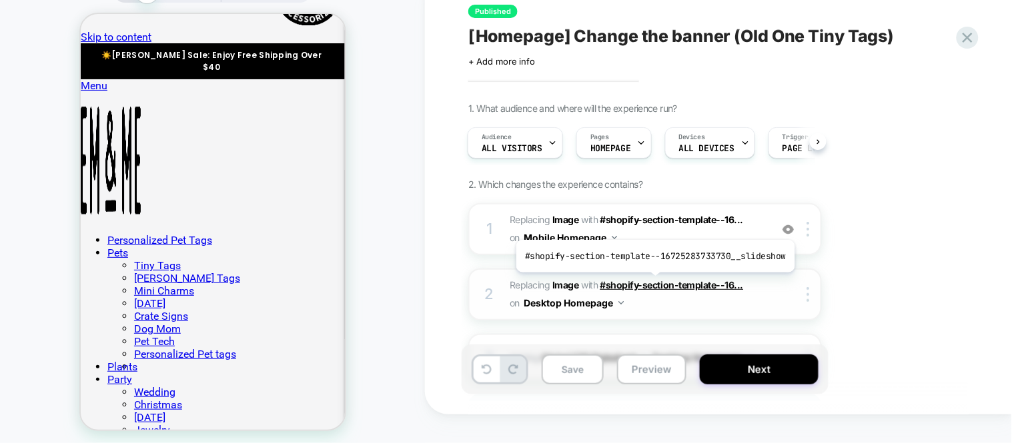
click at [652, 283] on span "#shopify-section-template--16..." at bounding box center [671, 284] width 143 height 11
click at [658, 281] on span "#shopify-section-template--16..." at bounding box center [671, 284] width 143 height 11
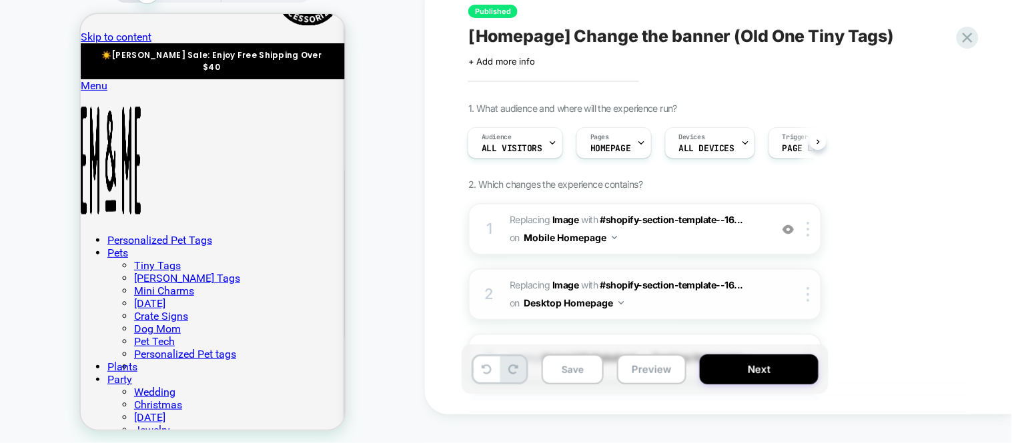
click at [561, 297] on button "Desktop Homepage" at bounding box center [573, 302] width 100 height 19
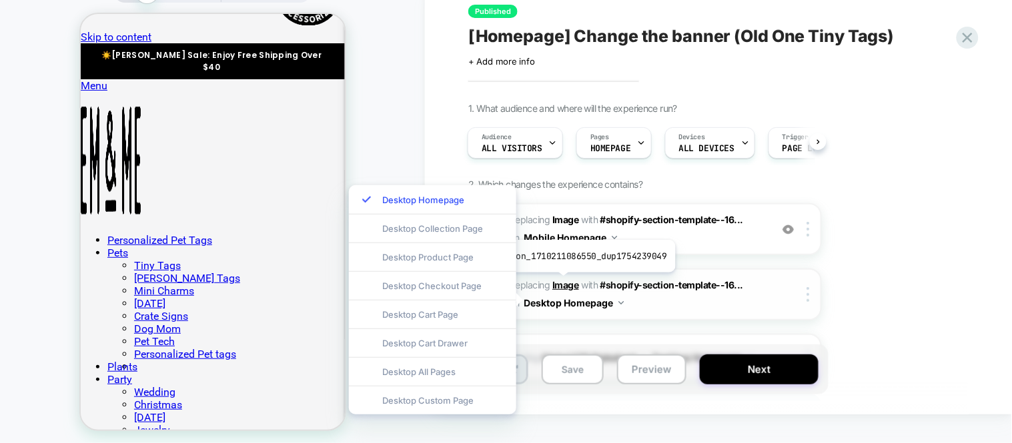
click at [561, 283] on b "Image" at bounding box center [565, 284] width 27 height 11
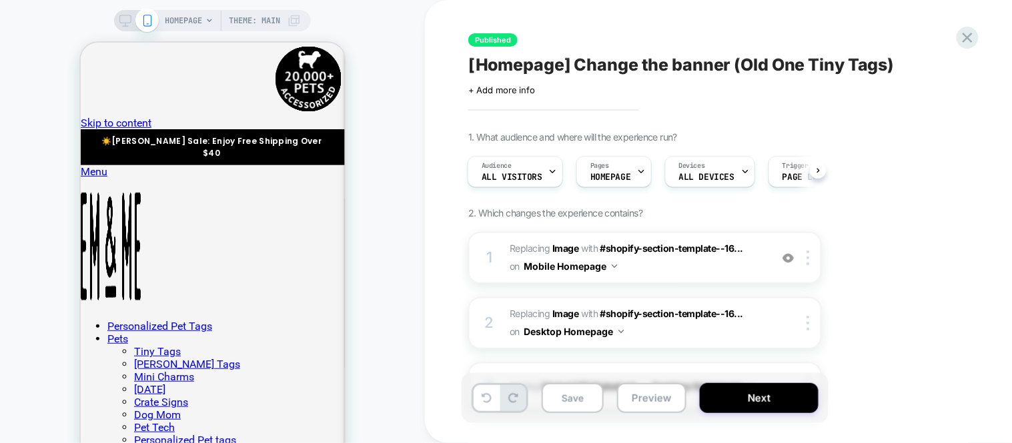
click at [125, 22] on icon at bounding box center [125, 21] width 12 height 12
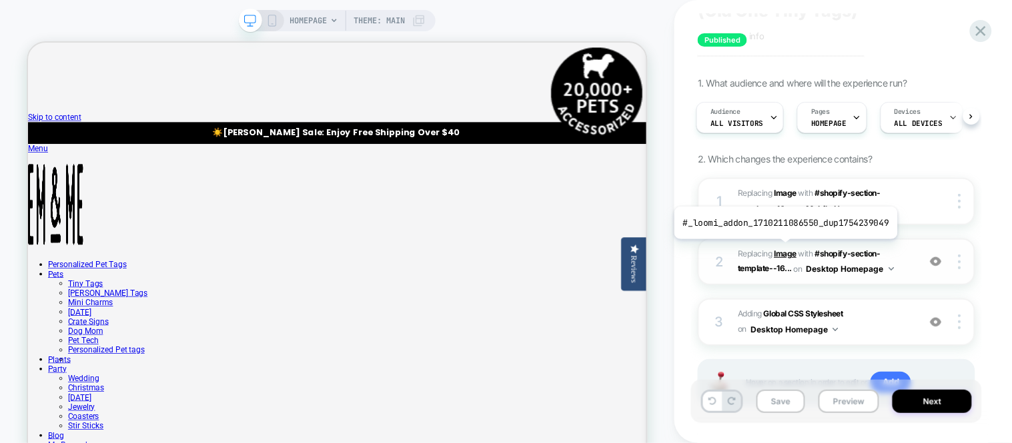
click at [783, 249] on b "Image" at bounding box center [785, 254] width 23 height 10
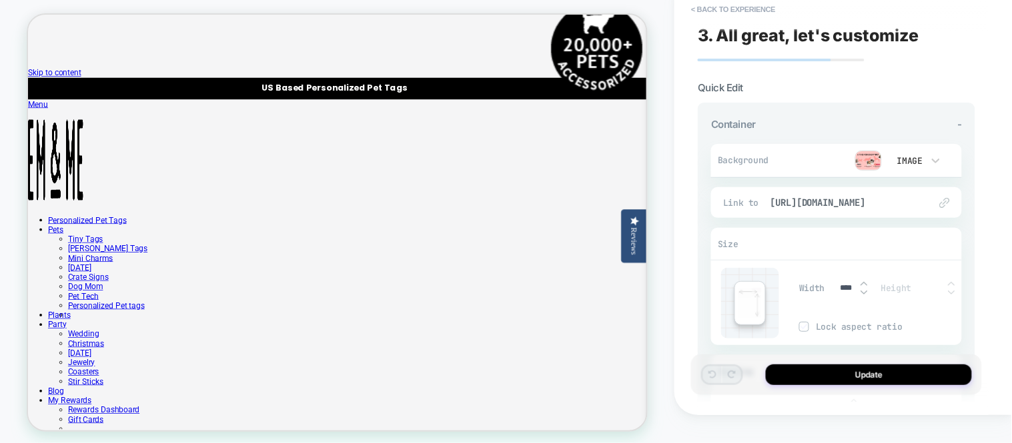
scroll to position [15, 0]
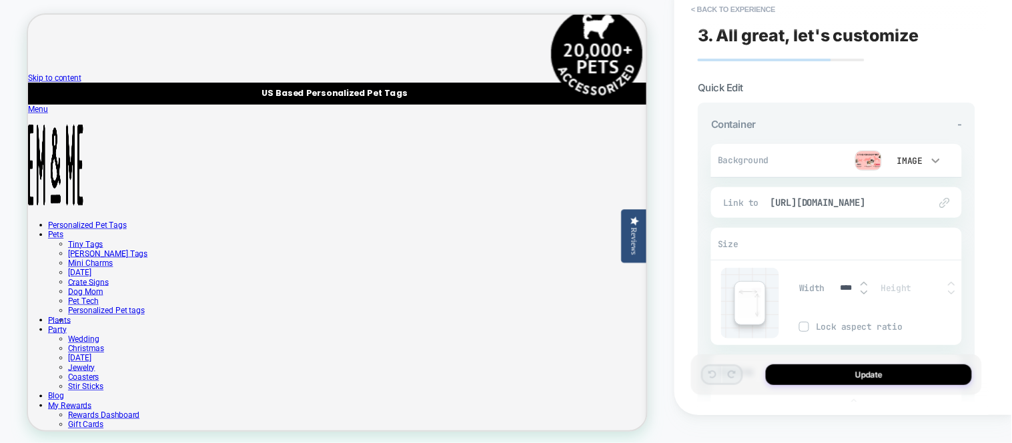
click at [939, 157] on icon at bounding box center [935, 160] width 13 height 13
click at [863, 157] on div at bounding box center [506, 221] width 1012 height 443
click at [866, 163] on img at bounding box center [868, 161] width 27 height 20
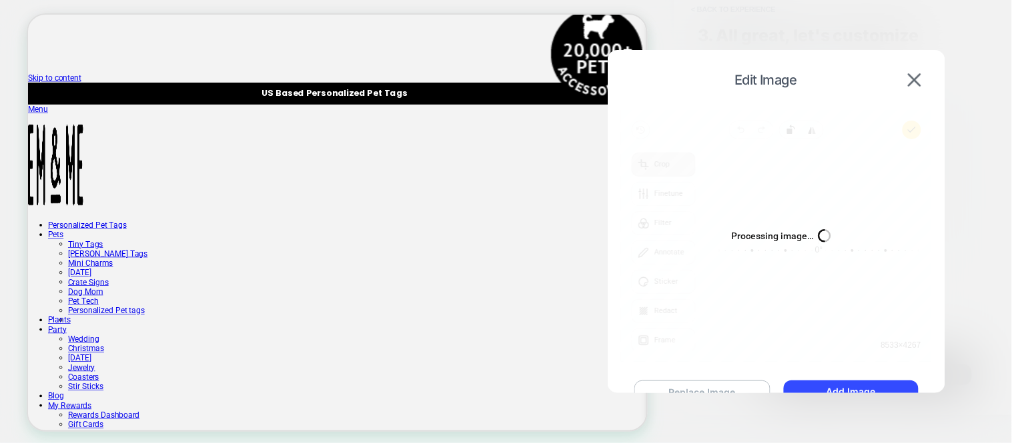
click at [714, 385] on button "Replace Image" at bounding box center [702, 392] width 136 height 23
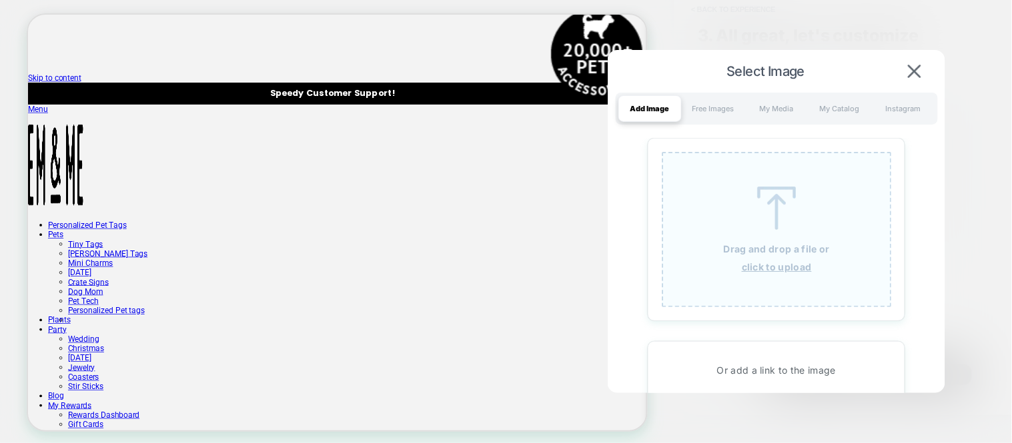
click at [790, 235] on div "Drag and drop a file or click to upload" at bounding box center [776, 229] width 229 height 155
click at [771, 230] on div "Drag and drop a file or click to upload" at bounding box center [776, 229] width 229 height 155
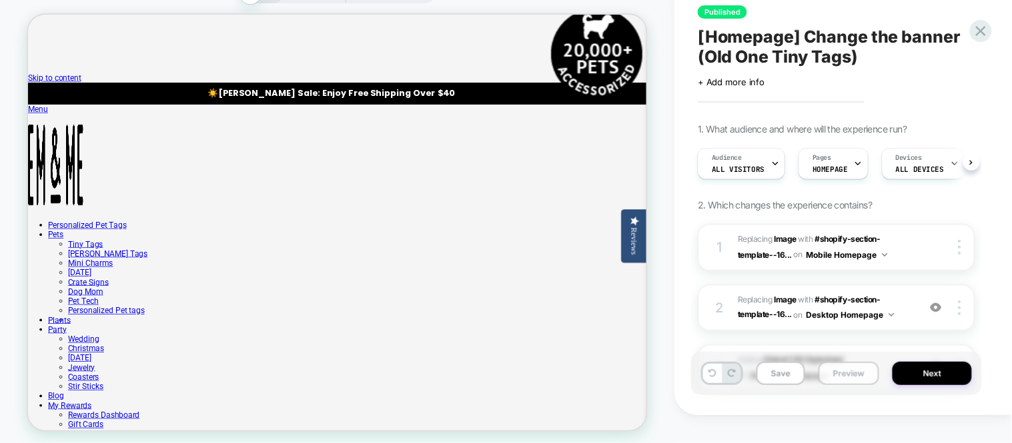
scroll to position [0, 1]
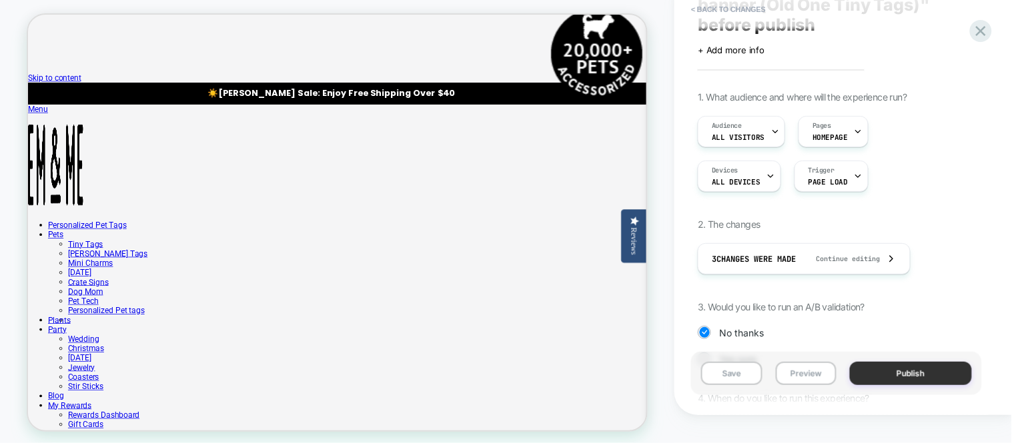
scroll to position [74, 0]
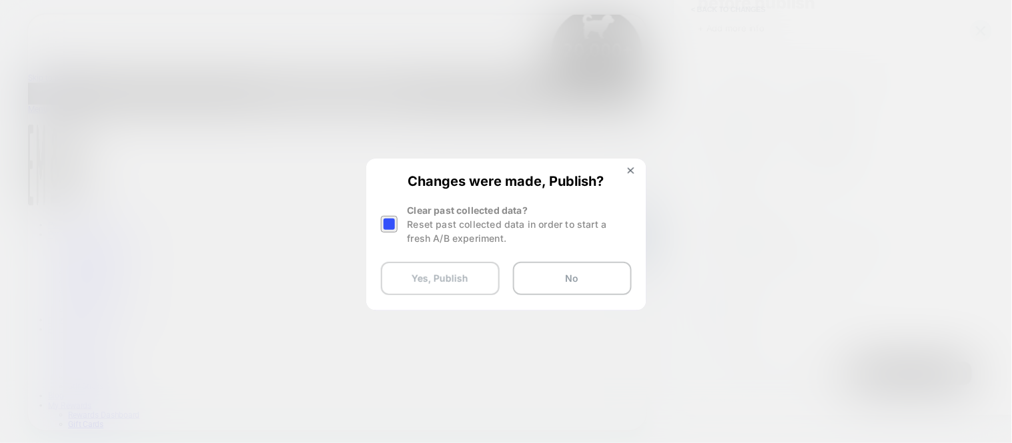
click at [454, 280] on button "Yes, Publish" at bounding box center [440, 278] width 119 height 33
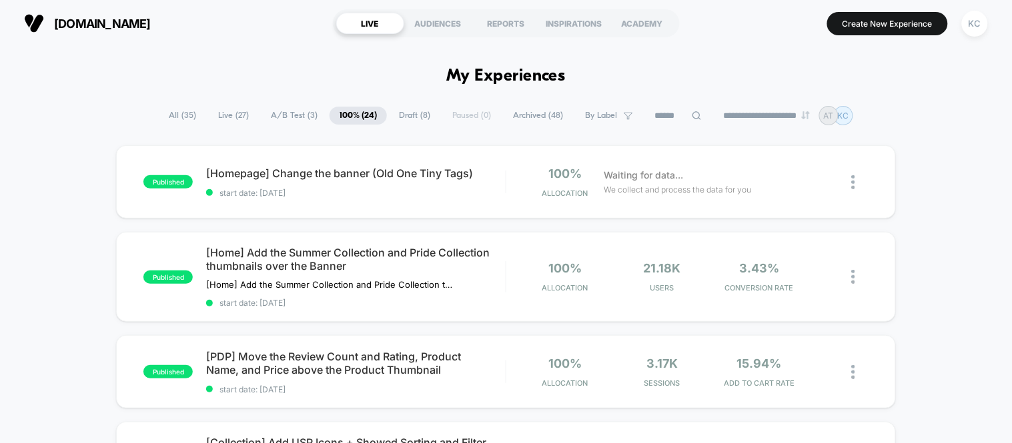
click at [222, 114] on span "Live ( 27 )" at bounding box center [233, 116] width 51 height 18
click at [176, 115] on span "All ( 35 )" at bounding box center [182, 116] width 47 height 18
click at [225, 111] on span "Live ( 27 )" at bounding box center [234, 116] width 51 height 18
click at [301, 115] on span "A/B Test ( 3 )" at bounding box center [295, 116] width 67 height 18
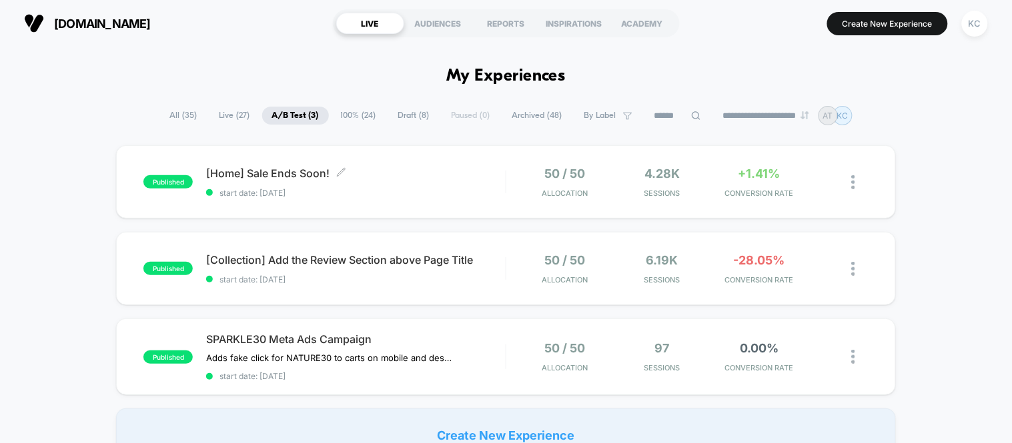
drag, startPoint x: 255, startPoint y: 176, endPoint x: 916, endPoint y: 188, distance: 660.3
click at [916, 188] on div "published [Home] Sale Ends Soon! Click to edit experience details Click to edit…" at bounding box center [506, 303] width 1012 height 317
click at [273, 171] on span "[Home] Sale Ends Soon! Click to edit experience details" at bounding box center [355, 173] width 299 height 13
